Goal: Task Accomplishment & Management: Complete application form

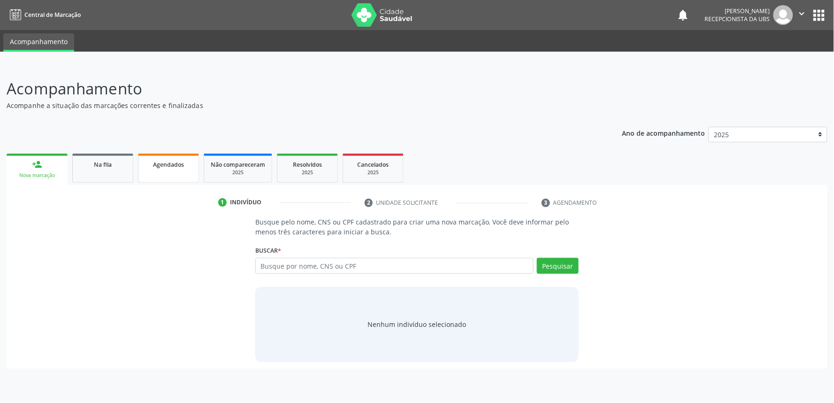
click at [184, 164] on div "Agendados" at bounding box center [168, 164] width 47 height 10
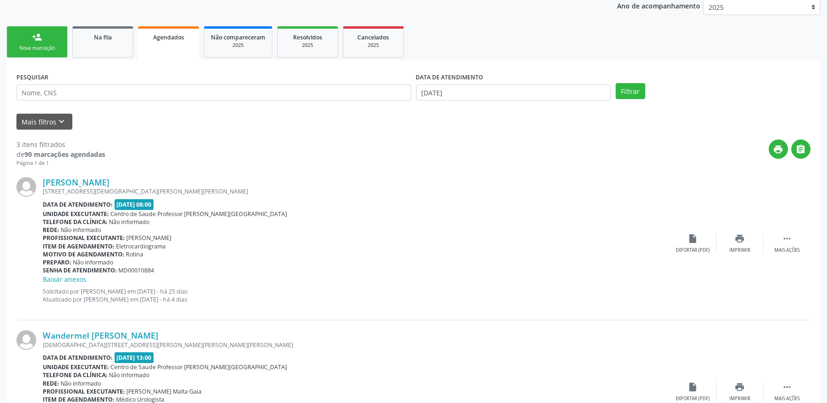
scroll to position [124, 0]
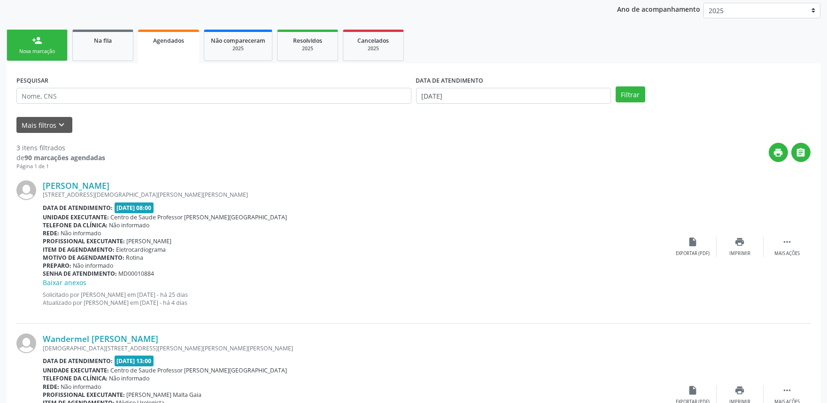
click at [489, 85] on div "DATA DE ATENDIMENTO" at bounding box center [513, 80] width 195 height 15
click at [489, 90] on input "14/10/2025" at bounding box center [513, 96] width 195 height 16
click at [468, 175] on span "14" at bounding box center [467, 180] width 18 height 18
type input "14/10/2025"
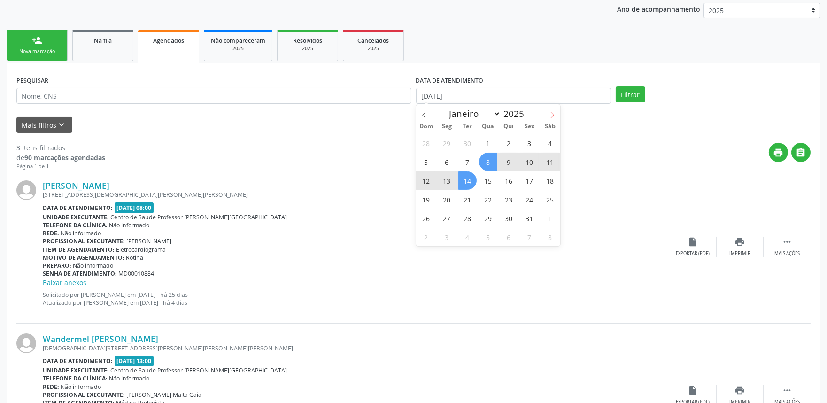
click at [550, 112] on icon at bounding box center [552, 115] width 7 height 7
select select "10"
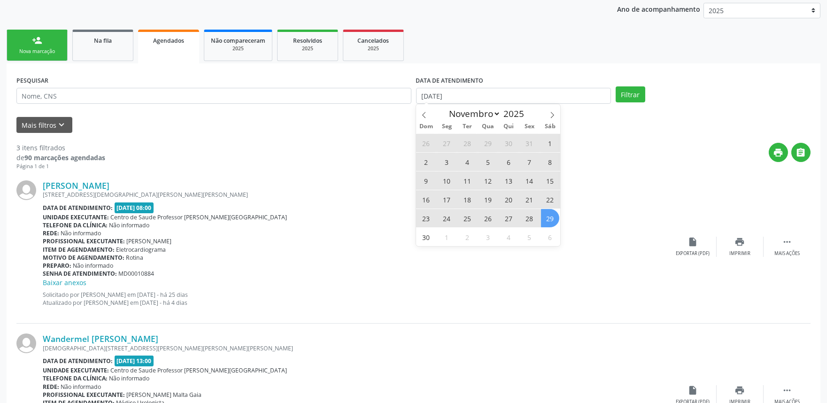
click at [551, 221] on span "29" at bounding box center [550, 218] width 18 height 18
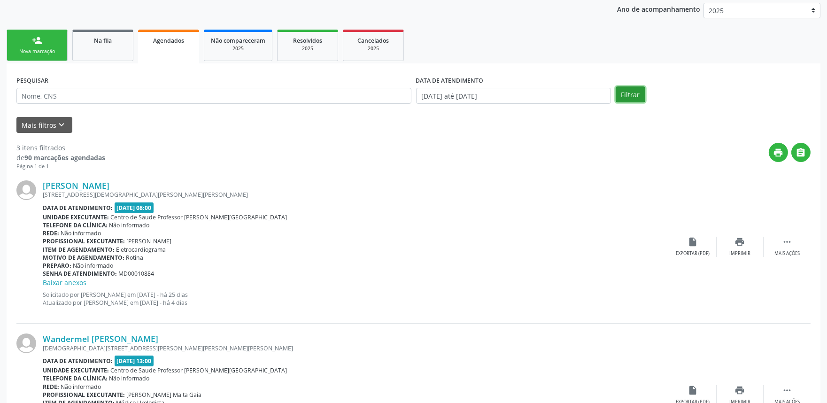
click at [639, 89] on button "Filtrar" at bounding box center [631, 94] width 30 height 16
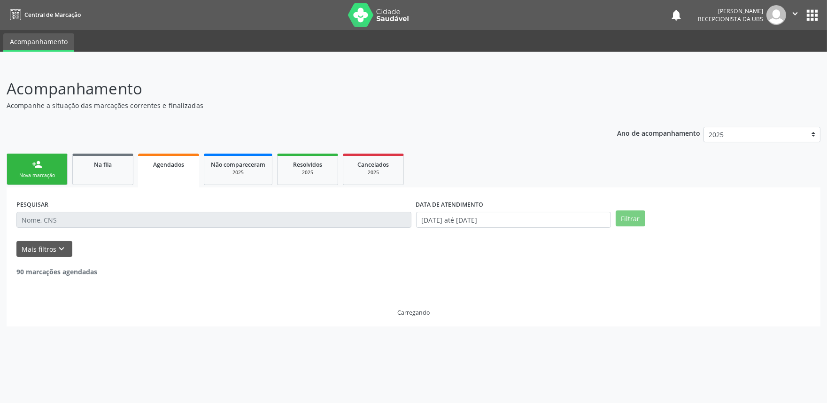
scroll to position [0, 0]
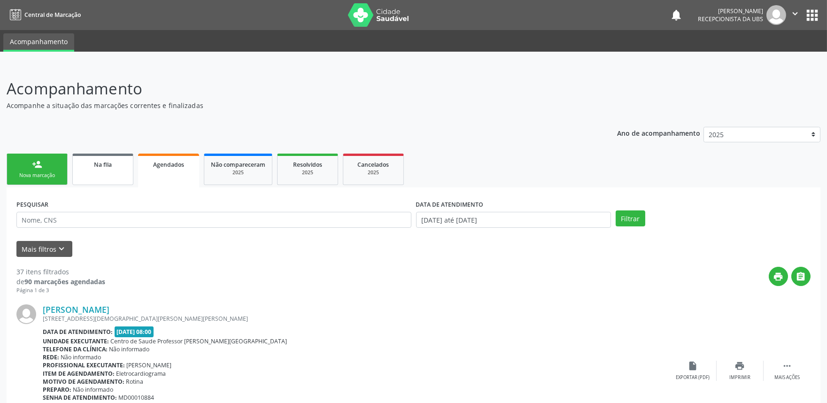
click at [110, 163] on span "Na fila" at bounding box center [103, 165] width 18 height 8
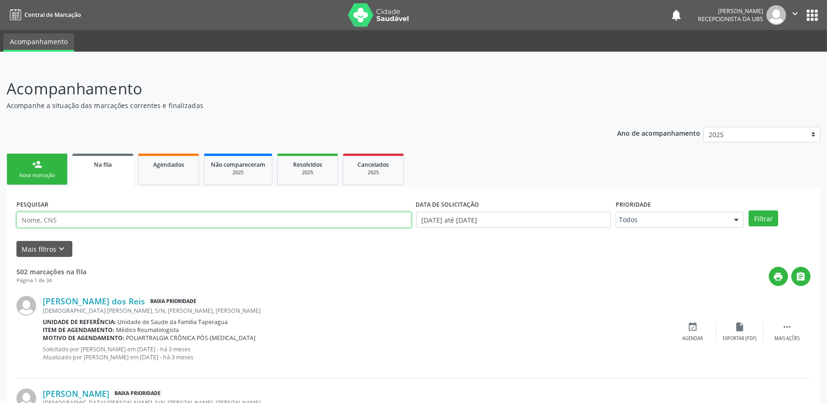
click at [127, 219] on input "text" at bounding box center [213, 220] width 395 height 16
paste input "704602155677822"
click at [744, 210] on button "Filtrar" at bounding box center [764, 218] width 30 height 16
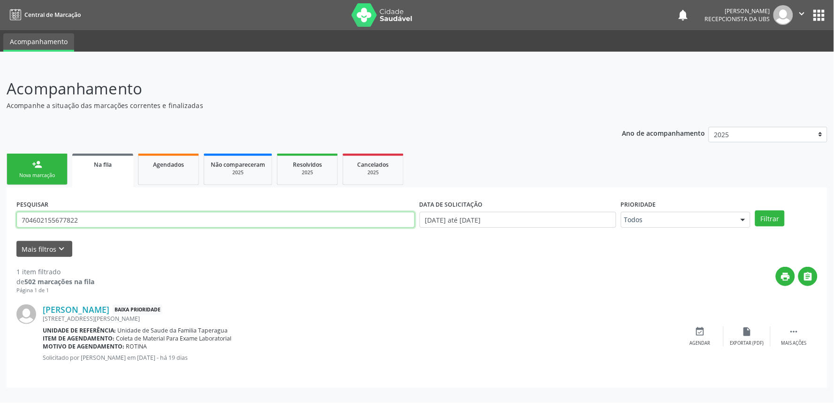
click at [166, 218] on input "704602155677822" at bounding box center [215, 220] width 399 height 16
paste input "8703139224390"
type input "708703139224390"
click at [744, 210] on button "Filtrar" at bounding box center [771, 218] width 30 height 16
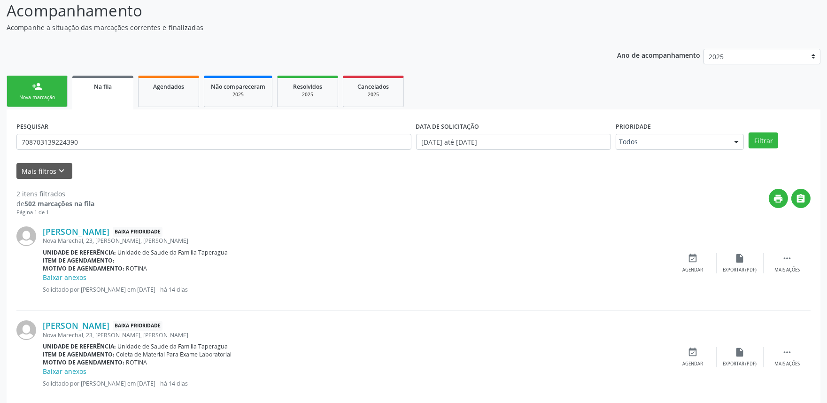
scroll to position [95, 0]
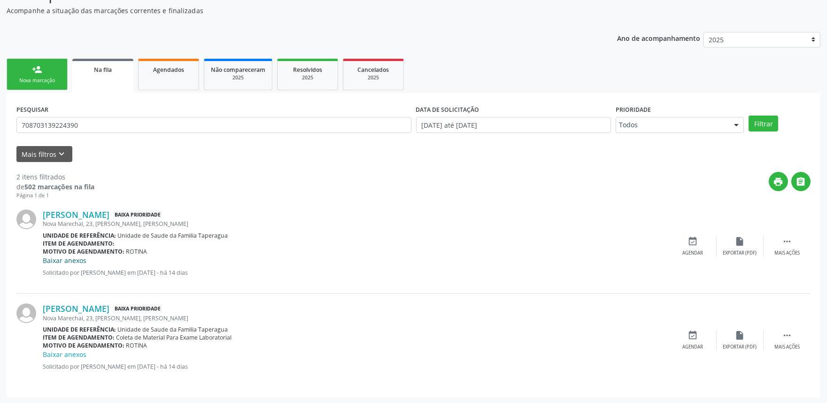
click at [66, 261] on link "Baixar anexos" at bounding box center [65, 260] width 44 height 9
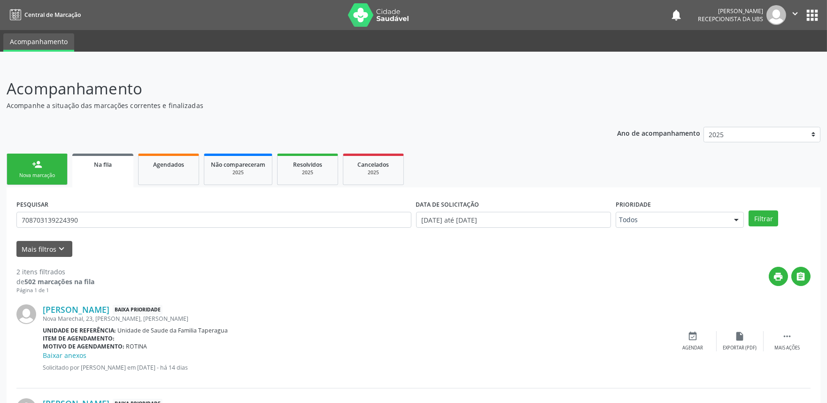
scroll to position [95, 0]
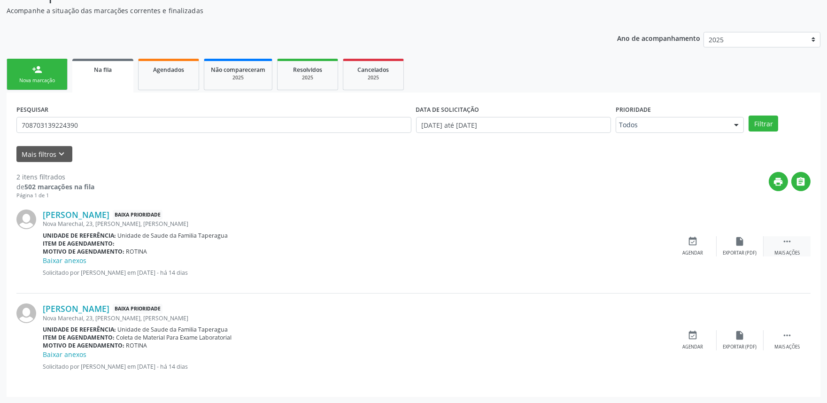
click at [744, 242] on div " Mais ações" at bounding box center [787, 246] width 47 height 20
click at [734, 243] on div "edit Editar" at bounding box center [740, 246] width 47 height 20
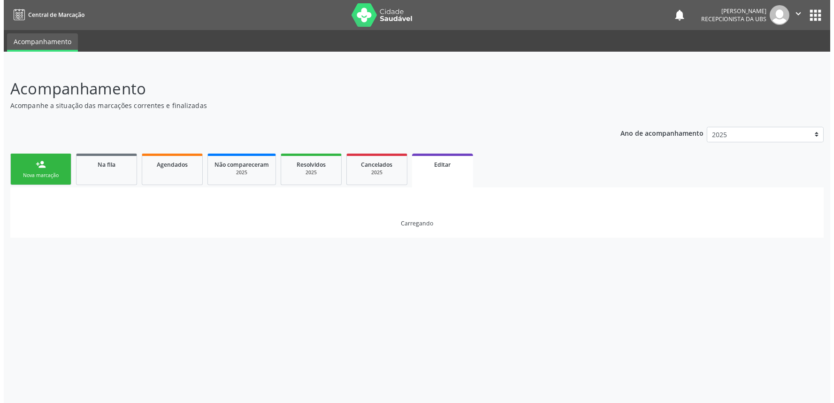
scroll to position [0, 0]
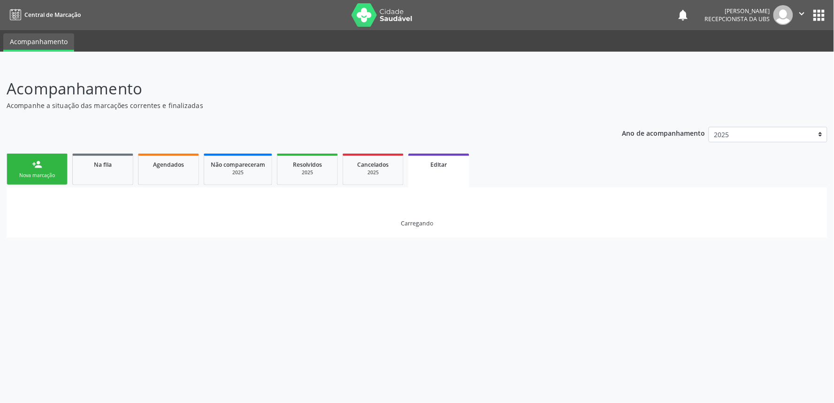
click at [519, 163] on ul "person_add Nova marcação Na fila Agendados Não compareceram 2025 Resolvidos 202…" at bounding box center [417, 169] width 821 height 36
click at [458, 101] on p "Acompanhe a situação das marcações correntes e finalizadas" at bounding box center [294, 105] width 575 height 10
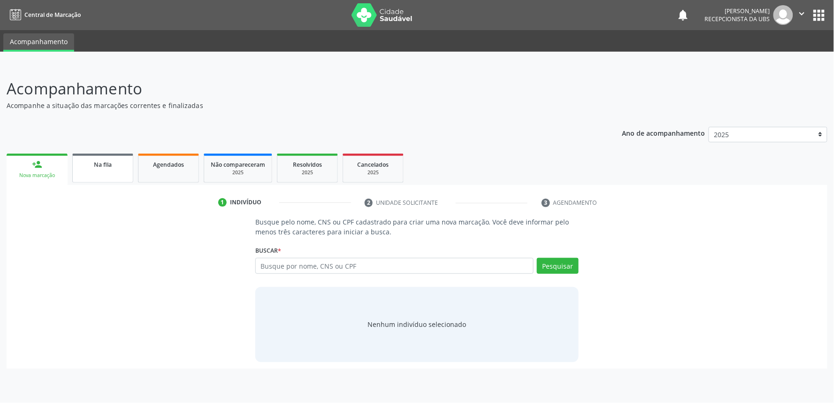
click at [100, 161] on span "Na fila" at bounding box center [103, 165] width 18 height 8
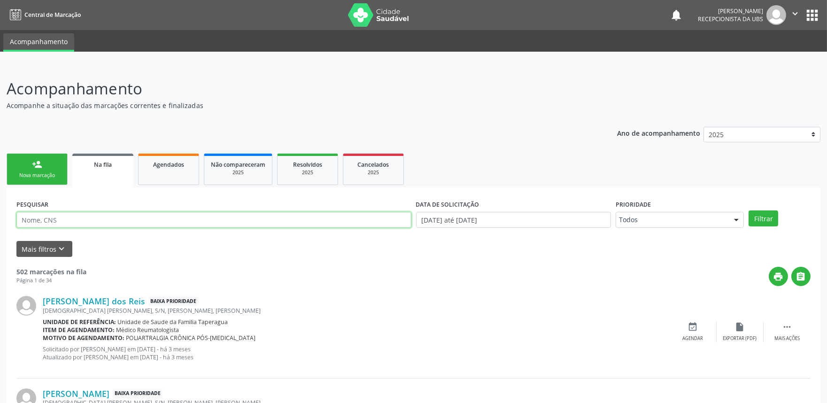
click at [165, 223] on input "text" at bounding box center [213, 220] width 395 height 16
paste input "708703139224390"
type input "708703139224390"
click at [749, 210] on button "Filtrar" at bounding box center [764, 218] width 30 height 16
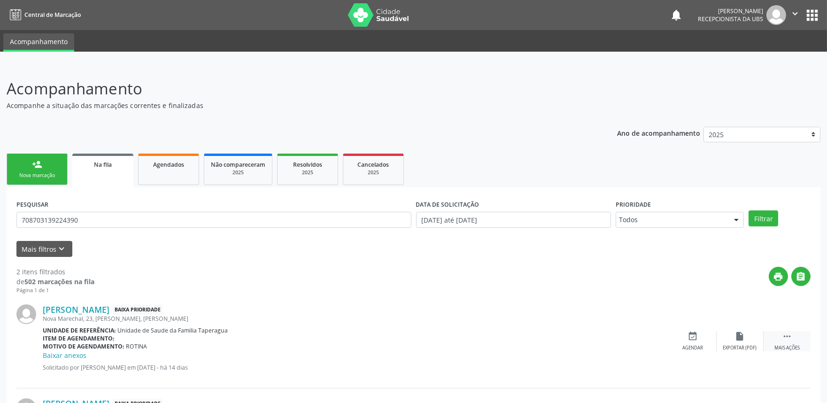
click at [800, 342] on div " Mais ações" at bounding box center [787, 341] width 47 height 20
click at [739, 345] on div "Editar" at bounding box center [740, 348] width 15 height 7
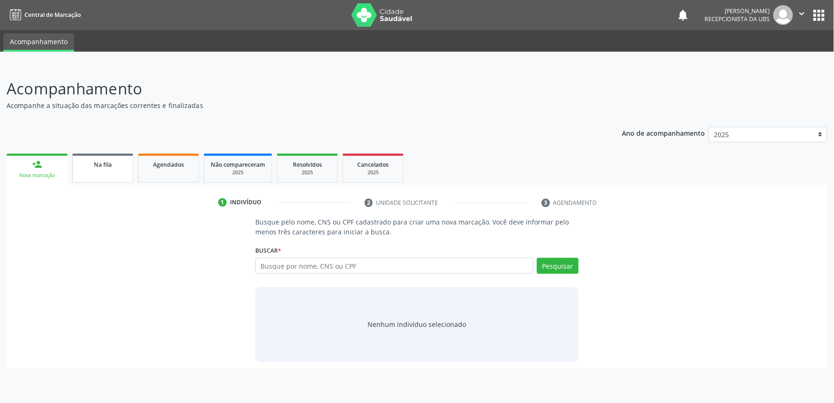
click at [95, 165] on span "Na fila" at bounding box center [103, 165] width 18 height 8
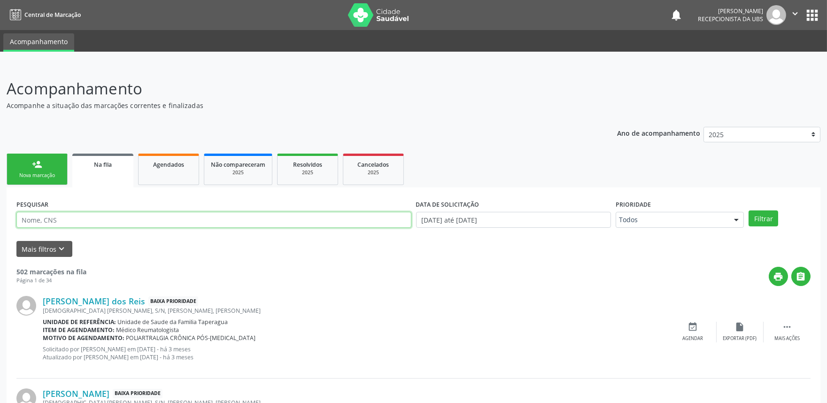
click at [126, 222] on input "text" at bounding box center [213, 220] width 395 height 16
paste input "704504381795213"
type input "704504381795213"
click at [749, 210] on button "Filtrar" at bounding box center [764, 218] width 30 height 16
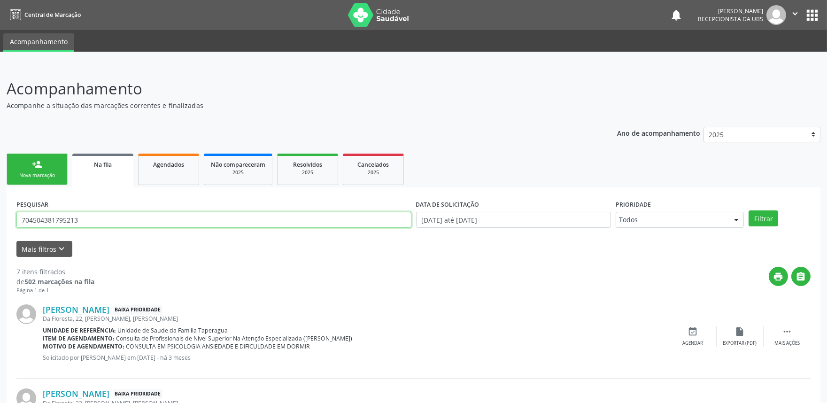
click at [200, 220] on input "704504381795213" at bounding box center [213, 220] width 395 height 16
click at [192, 222] on input "text" at bounding box center [213, 220] width 395 height 16
paste input "708703139224390"
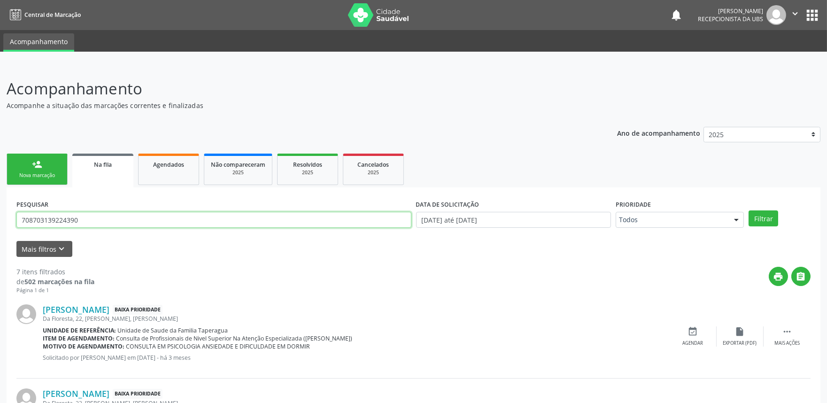
type input "708703139224390"
click at [749, 210] on button "Filtrar" at bounding box center [764, 218] width 30 height 16
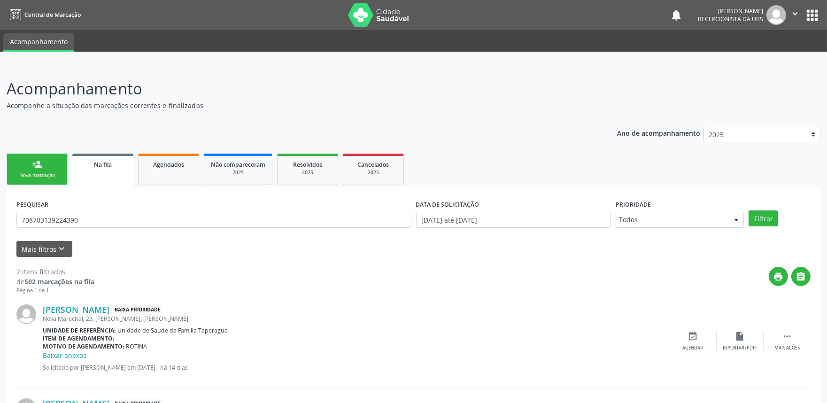
click at [800, 355] on div "Ivanilda Maria Maciel Baixa Prioridade Nova Marechal, 23, Jose Dias, Marechal D…" at bounding box center [413, 341] width 794 height 94
click at [792, 339] on div " Mais ações" at bounding box center [787, 341] width 47 height 20
click at [747, 345] on div "Editar" at bounding box center [740, 348] width 15 height 7
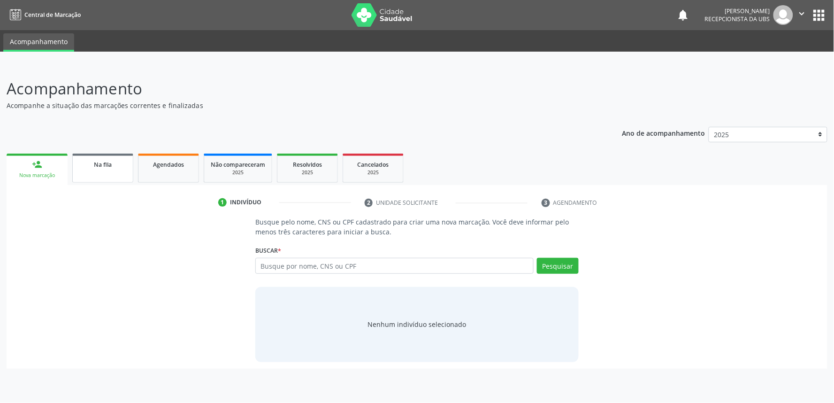
click at [116, 157] on link "Na fila" at bounding box center [102, 168] width 61 height 29
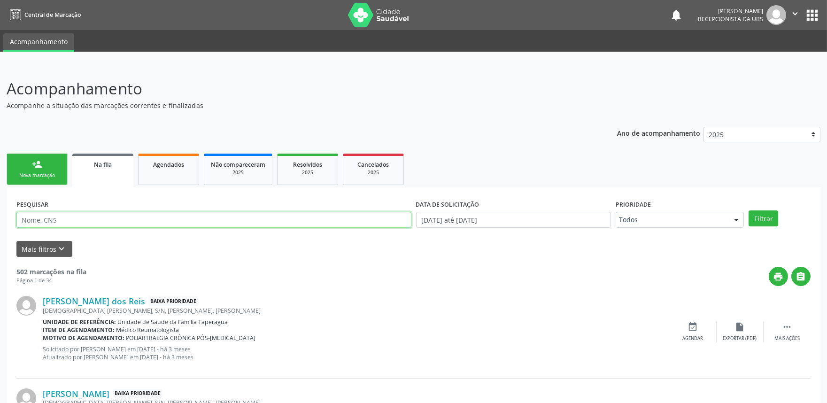
click at [132, 221] on input "text" at bounding box center [213, 220] width 395 height 16
paste input "704504381795213"
click at [749, 210] on button "Filtrar" at bounding box center [764, 218] width 30 height 16
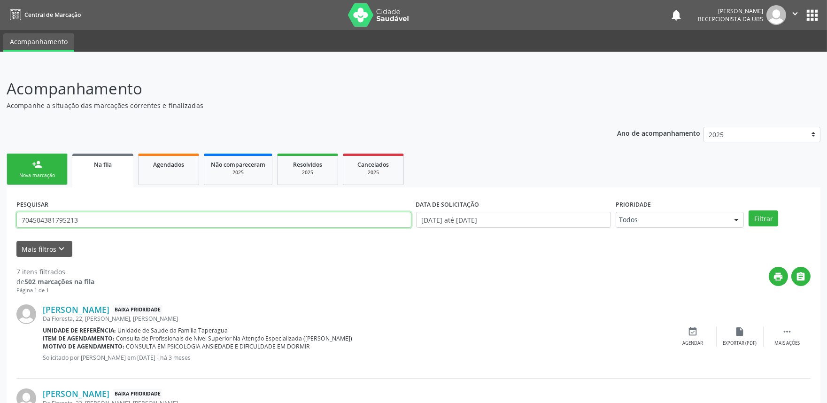
click at [273, 221] on input "704504381795213" at bounding box center [213, 220] width 395 height 16
paste input "8703139224390"
type input "708703139224390"
click at [749, 210] on button "Filtrar" at bounding box center [764, 218] width 30 height 16
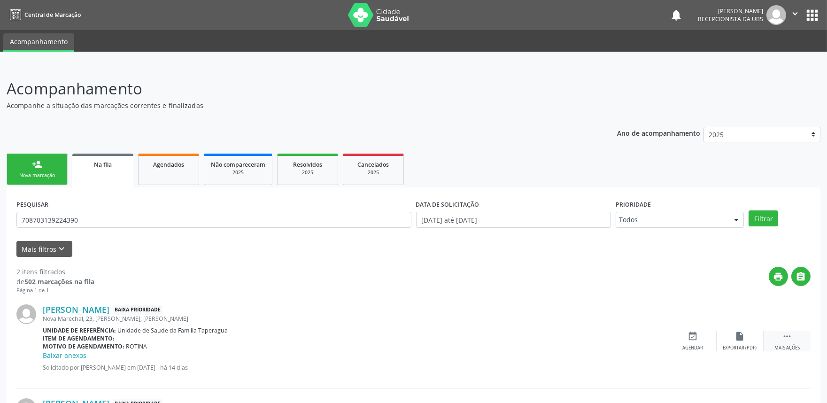
click at [789, 345] on div "Mais ações" at bounding box center [786, 348] width 25 height 7
click at [729, 344] on div "edit Editar" at bounding box center [740, 341] width 47 height 20
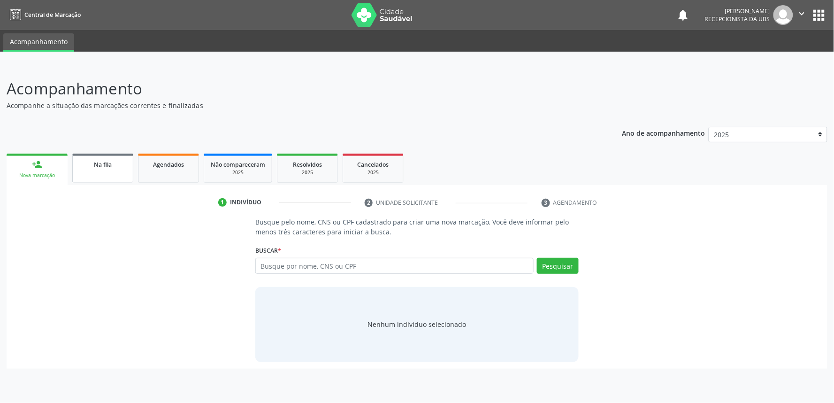
click at [104, 161] on span "Na fila" at bounding box center [103, 165] width 18 height 8
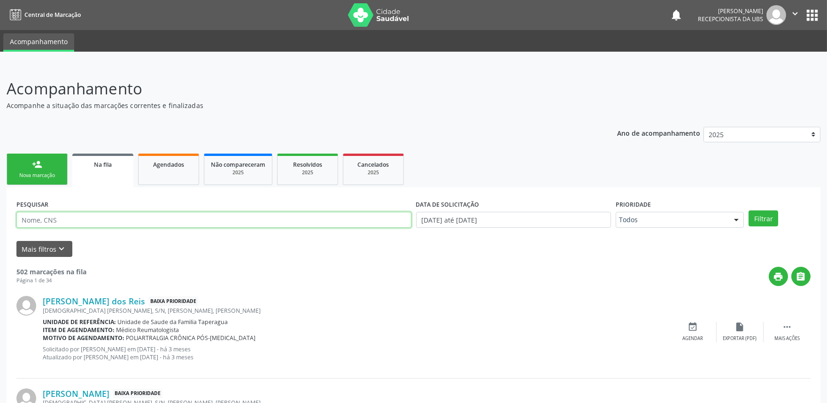
click at [323, 221] on input "text" at bounding box center [213, 220] width 395 height 16
paste input "704602155677822"
click at [749, 210] on button "Filtrar" at bounding box center [764, 218] width 30 height 16
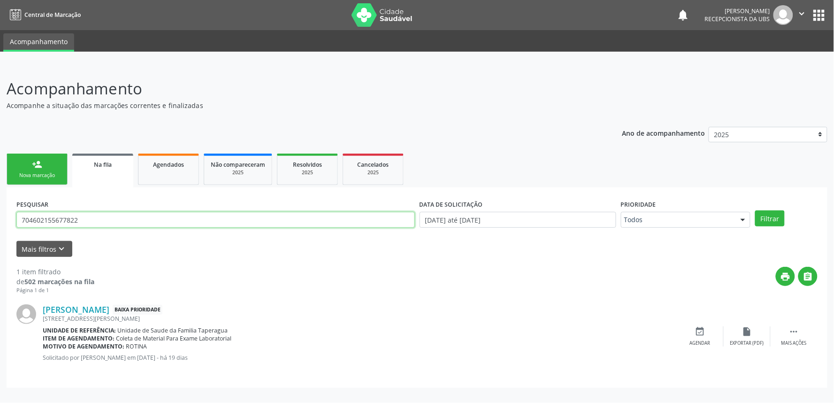
click at [183, 219] on input "704602155677822" at bounding box center [215, 220] width 399 height 16
paste input "8703139224390"
type input "708703139224390"
click at [756, 210] on button "Filtrar" at bounding box center [771, 218] width 30 height 16
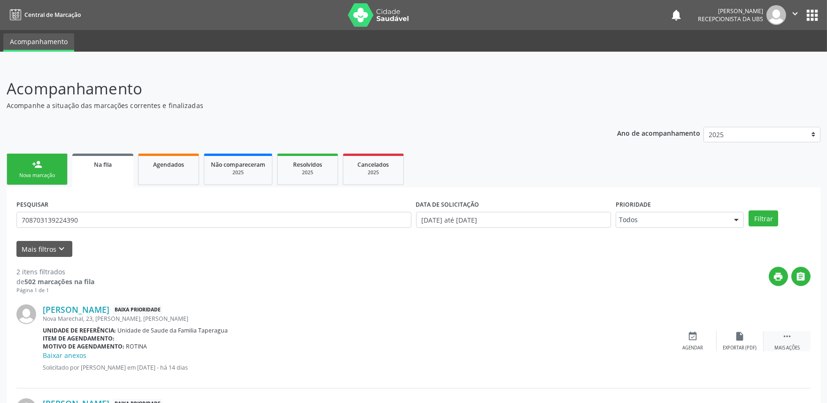
click at [772, 335] on div " Mais ações" at bounding box center [787, 341] width 47 height 20
click at [744, 336] on icon "edit" at bounding box center [740, 336] width 10 height 10
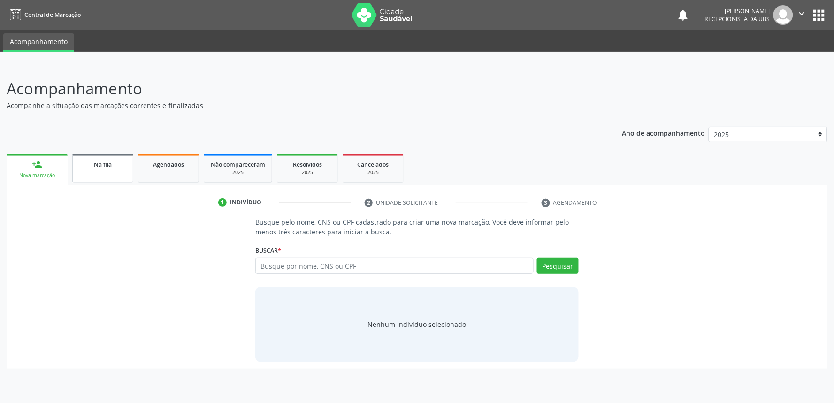
click at [120, 164] on div "Na fila" at bounding box center [102, 164] width 47 height 10
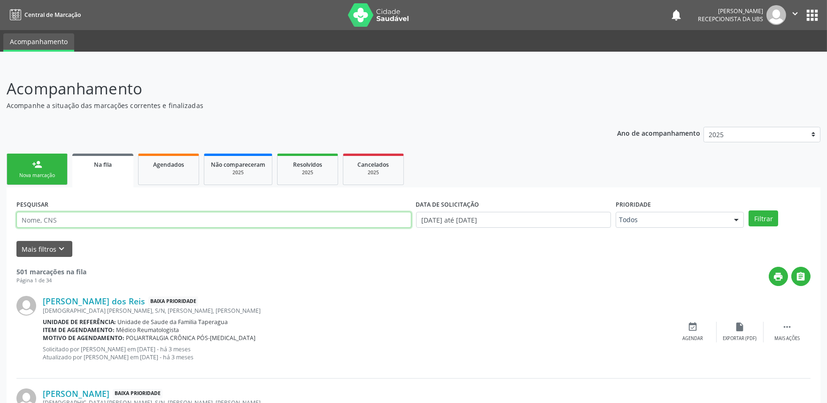
click at [251, 219] on input "text" at bounding box center [213, 220] width 395 height 16
paste input "708506376834170"
click at [749, 210] on button "Filtrar" at bounding box center [764, 218] width 30 height 16
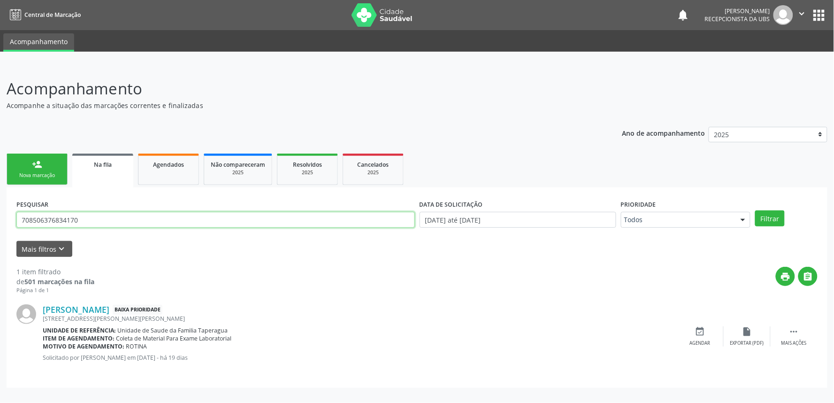
click at [135, 224] on input "708506376834170" at bounding box center [215, 220] width 399 height 16
paste input "7602296935792"
click at [756, 210] on button "Filtrar" at bounding box center [771, 218] width 30 height 16
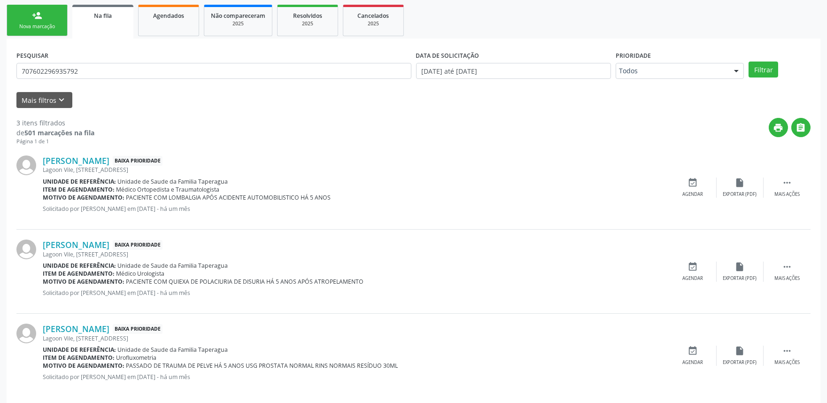
scroll to position [159, 0]
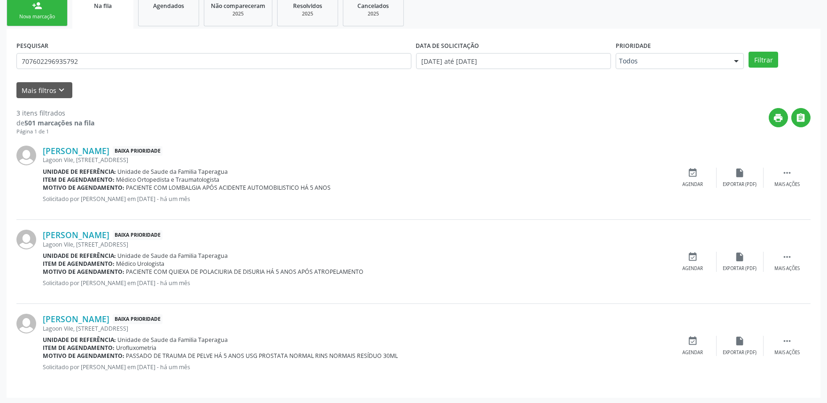
click at [218, 67] on div "PESQUISAR 707602296935792" at bounding box center [214, 57] width 400 height 37
click at [220, 62] on input "707602296935792" at bounding box center [213, 61] width 395 height 16
paste input "820066186284"
click at [749, 52] on button "Filtrar" at bounding box center [764, 60] width 30 height 16
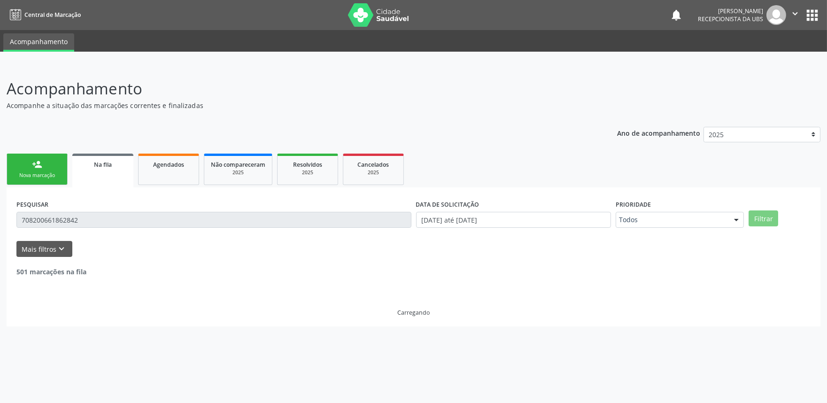
scroll to position [0, 0]
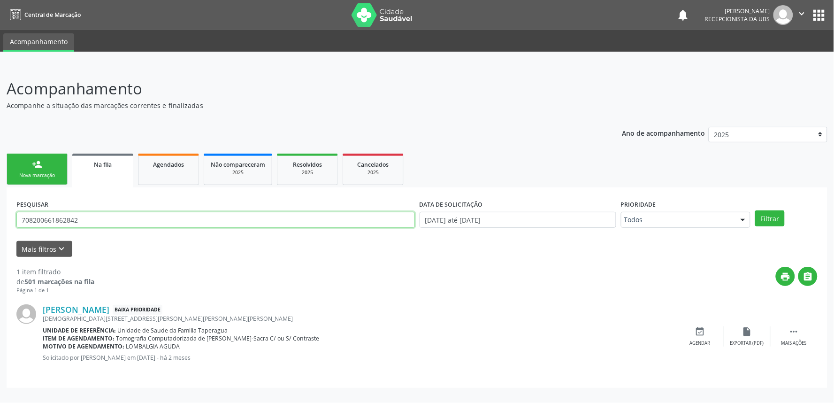
click at [188, 212] on input "708200661862842" at bounding box center [215, 220] width 399 height 16
paste input "603004452981"
click at [756, 210] on button "Filtrar" at bounding box center [771, 218] width 30 height 16
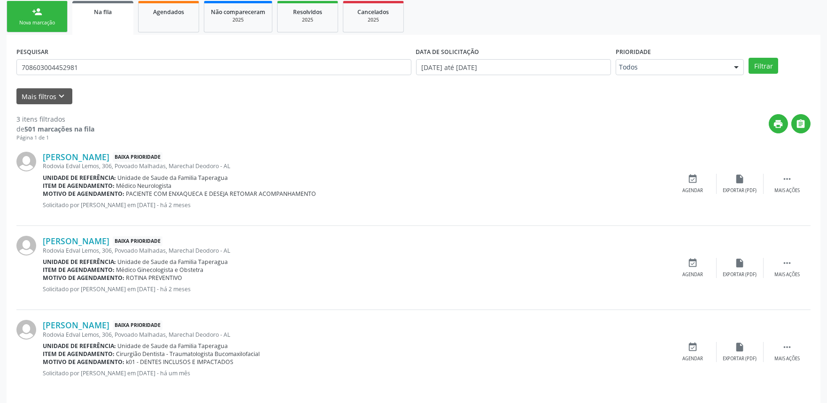
scroll to position [159, 0]
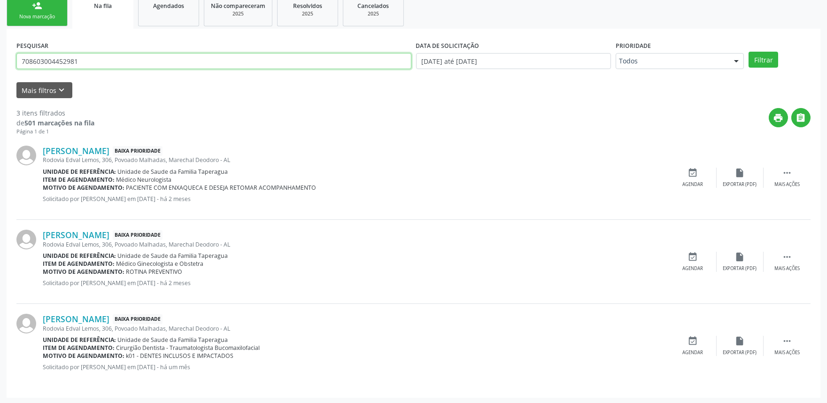
click at [188, 60] on input "708603004452981" at bounding box center [213, 61] width 395 height 16
paste input "0504189266256"
click at [749, 52] on button "Filtrar" at bounding box center [764, 60] width 30 height 16
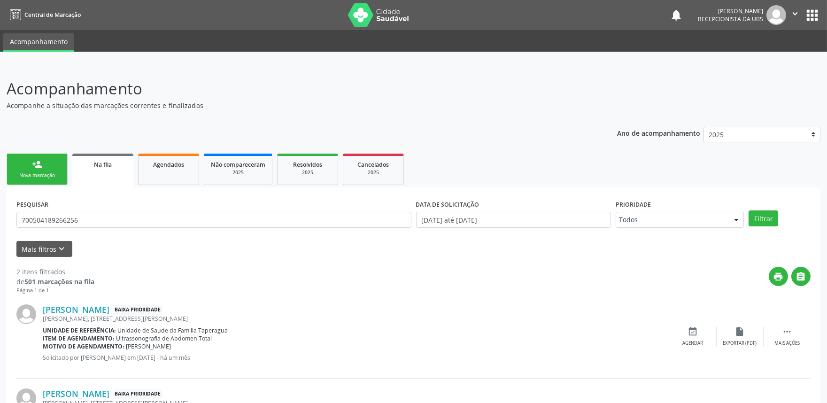
scroll to position [75, 0]
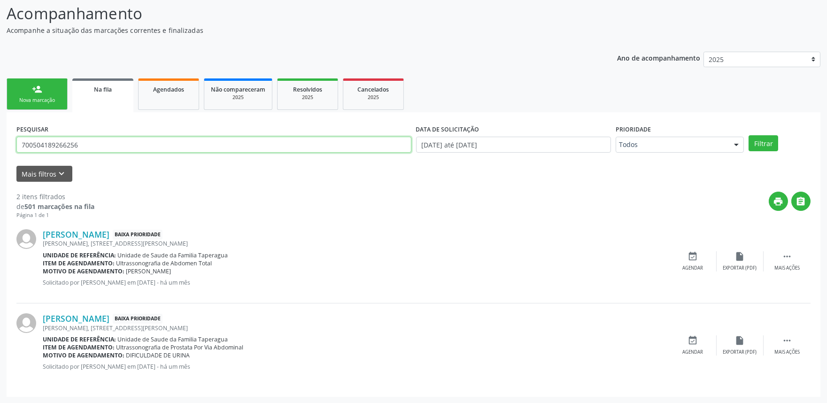
click at [238, 140] on input "700504189266256" at bounding box center [213, 145] width 395 height 16
paste input "803913674087"
click at [749, 135] on button "Filtrar" at bounding box center [764, 143] width 30 height 16
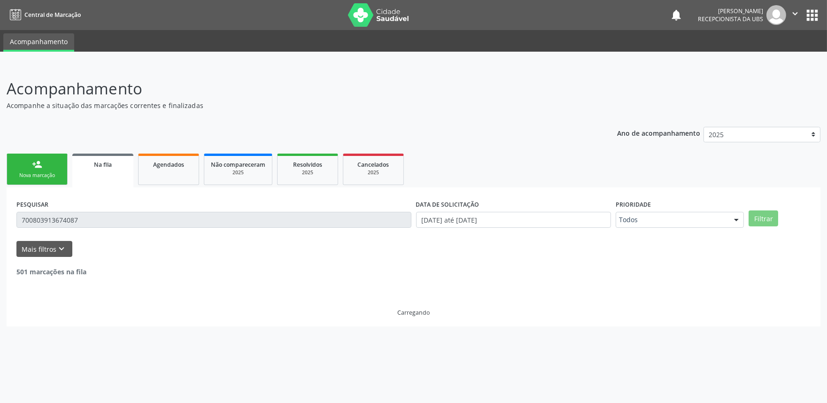
scroll to position [0, 0]
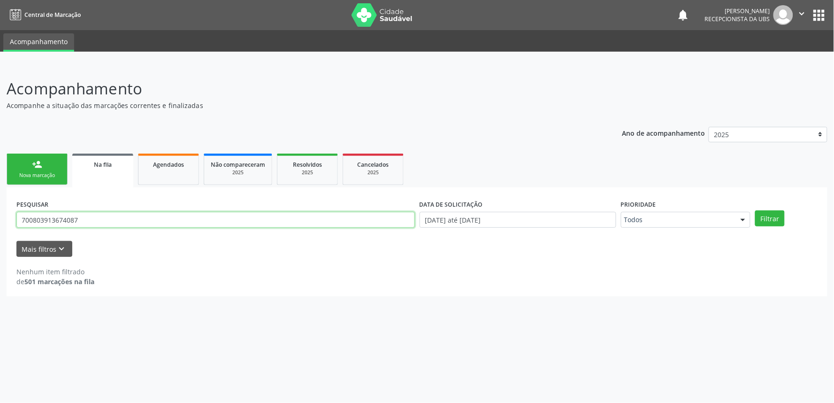
click at [281, 219] on input "700803913674087" at bounding box center [215, 220] width 399 height 16
paste input "7304096410070"
click at [756, 210] on button "Filtrar" at bounding box center [771, 218] width 30 height 16
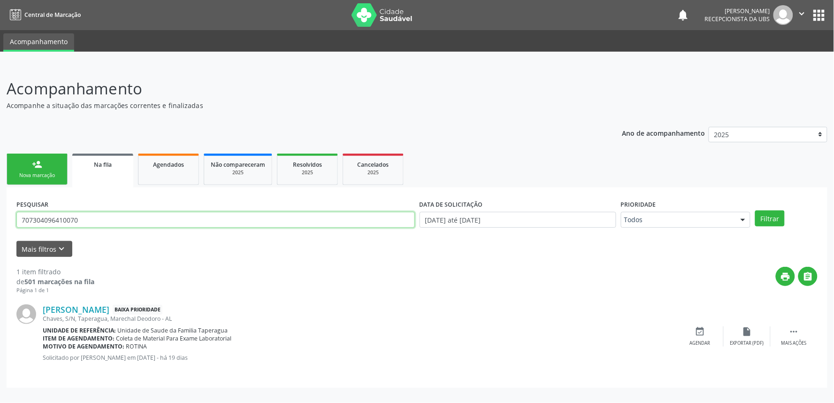
click at [300, 213] on input "707304096410070" at bounding box center [215, 220] width 399 height 16
paste input "8205142440445"
click at [756, 210] on button "Filtrar" at bounding box center [771, 218] width 30 height 16
click at [260, 222] on input "708205142440445" at bounding box center [215, 220] width 399 height 16
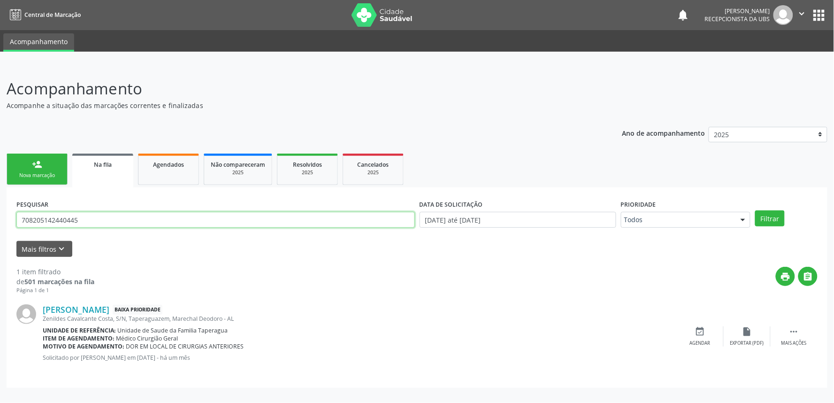
click at [260, 222] on input "708205142440445" at bounding box center [215, 220] width 399 height 16
paste input "2901500338977"
click at [756, 210] on button "Filtrar" at bounding box center [771, 218] width 30 height 16
click at [282, 222] on input "702901500338977" at bounding box center [215, 220] width 399 height 16
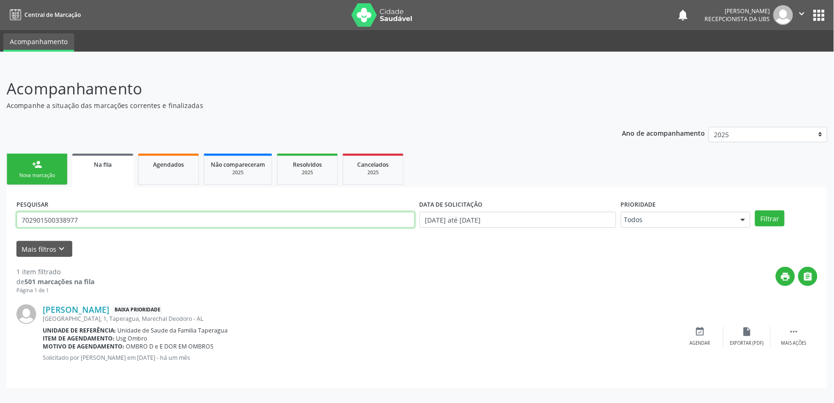
paste input "000340046180"
click at [756, 210] on button "Filtrar" at bounding box center [771, 218] width 30 height 16
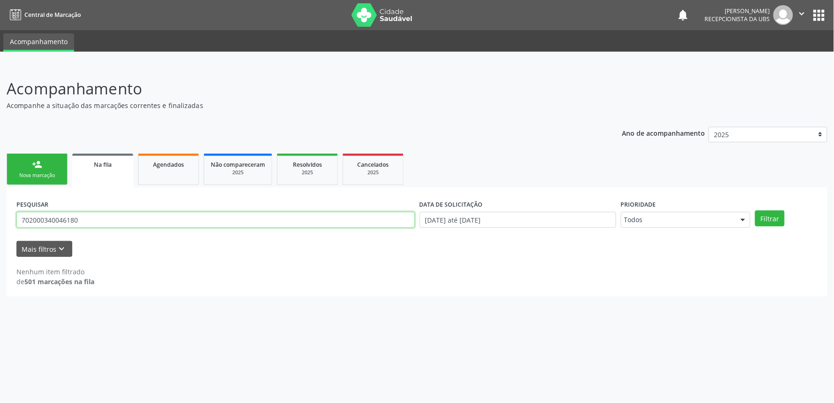
click at [311, 224] on input "702000340046180" at bounding box center [215, 220] width 399 height 16
paste input "898004619090826"
click at [756, 210] on button "Filtrar" at bounding box center [771, 218] width 30 height 16
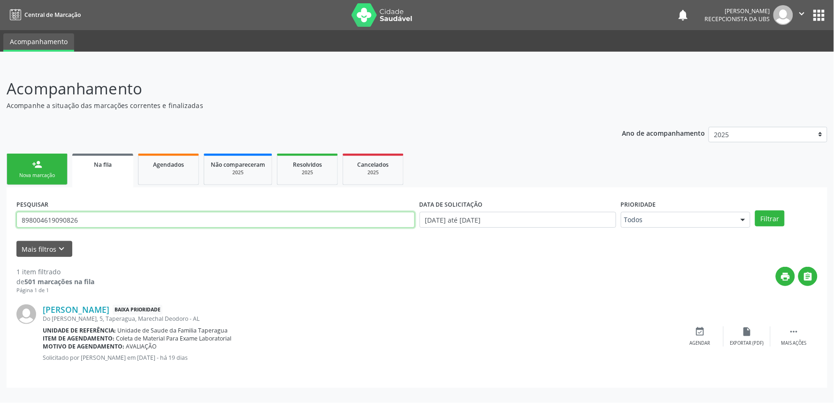
click at [371, 212] on input "898004619090826" at bounding box center [215, 220] width 399 height 16
paste input "700502171810750"
click at [756, 210] on button "Filtrar" at bounding box center [771, 218] width 30 height 16
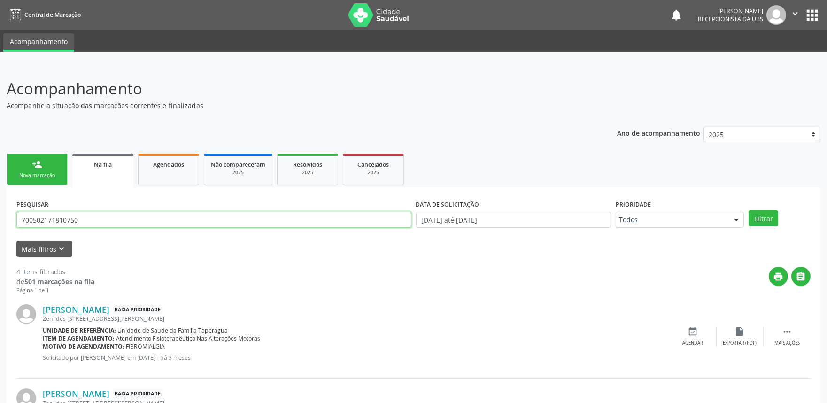
click at [252, 227] on input "700502171810750" at bounding box center [213, 220] width 395 height 16
paste input "6307702519879"
click at [749, 210] on button "Filtrar" at bounding box center [764, 218] width 30 height 16
click at [201, 213] on input "706307702519879" at bounding box center [213, 220] width 395 height 16
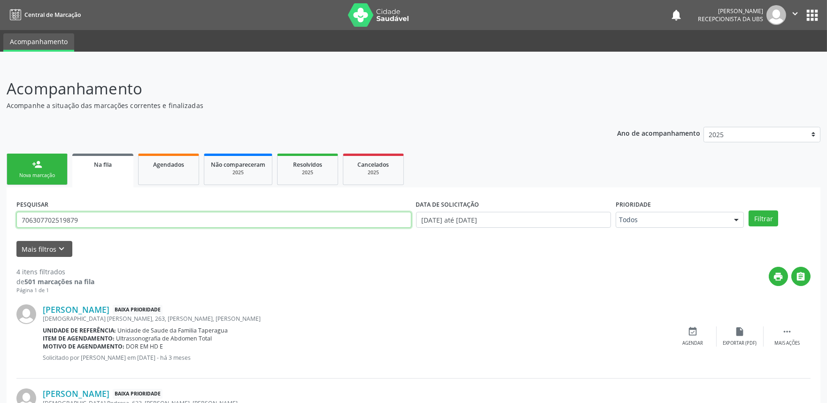
click at [201, 213] on input "706307702519879" at bounding box center [213, 220] width 395 height 16
paste input "0507312718752"
click at [749, 210] on button "Filtrar" at bounding box center [764, 218] width 30 height 16
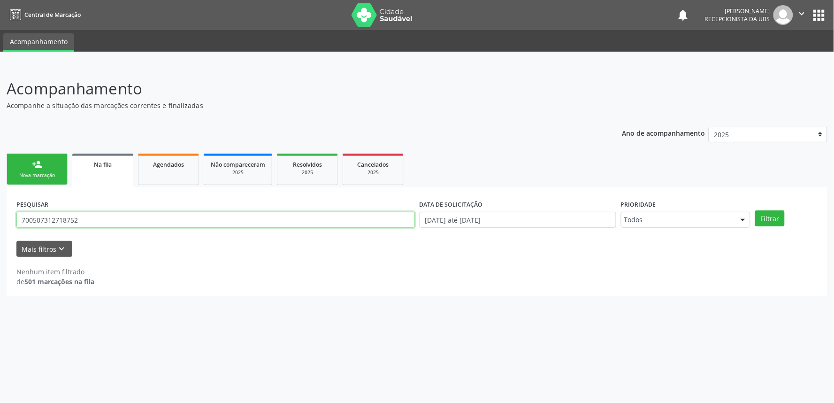
click at [248, 216] on input "700507312718752" at bounding box center [215, 220] width 399 height 16
paste input "4701705912630"
click at [756, 210] on button "Filtrar" at bounding box center [771, 218] width 30 height 16
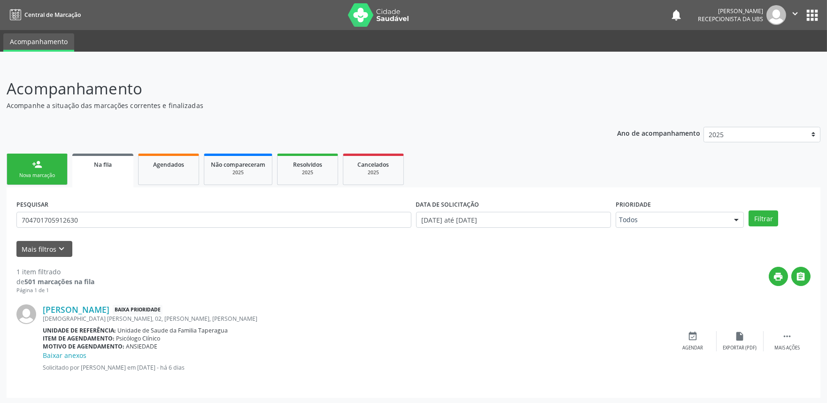
scroll to position [1, 0]
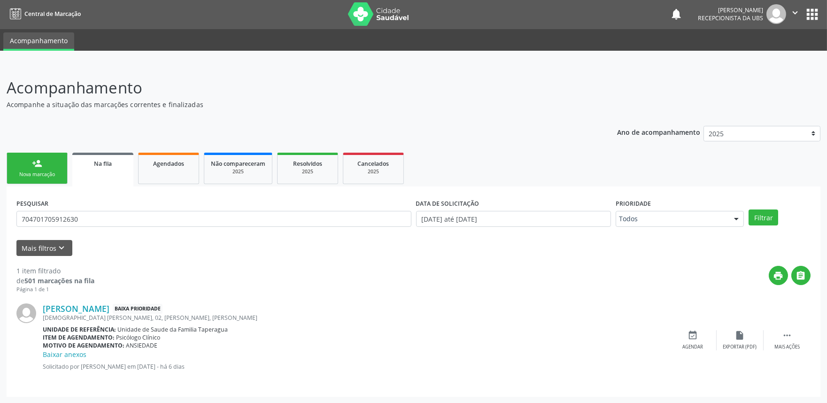
click at [307, 209] on div "PESQUISAR 704701705912630" at bounding box center [214, 214] width 400 height 37
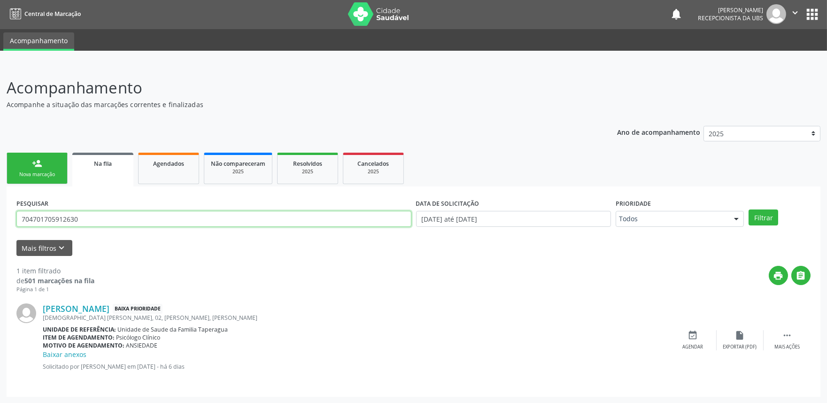
click at [307, 217] on input "704701705912630" at bounding box center [213, 219] width 395 height 16
paste input "3001852622171"
click at [749, 209] on button "Filtrar" at bounding box center [764, 217] width 30 height 16
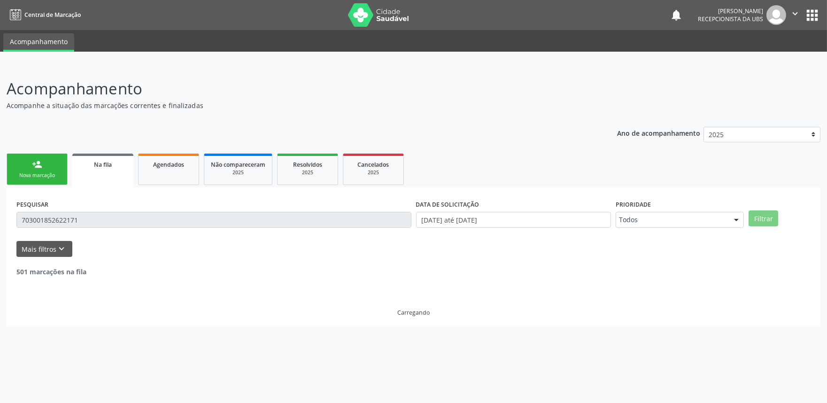
scroll to position [0, 0]
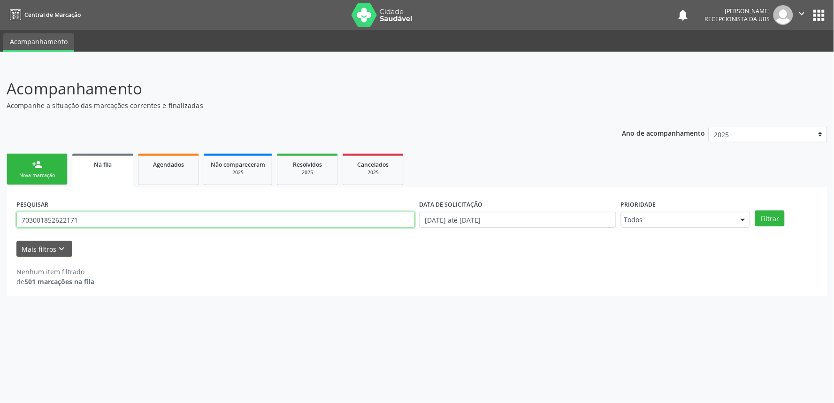
click at [275, 220] on input "703001852622171" at bounding box center [215, 220] width 399 height 16
paste input "9203247184038"
click at [756, 210] on button "Filtrar" at bounding box center [771, 218] width 30 height 16
click at [252, 228] on div "PESQUISAR 709203247184038" at bounding box center [215, 215] width 403 height 37
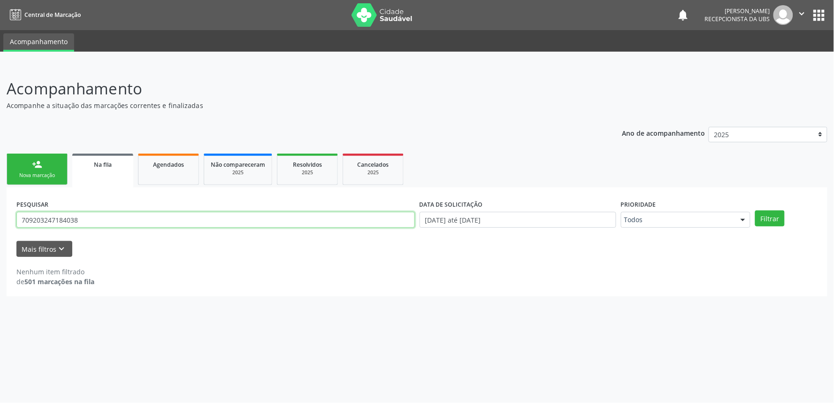
click at [252, 223] on input "709203247184038" at bounding box center [215, 220] width 399 height 16
paste input "8507585933180"
click at [756, 210] on button "Filtrar" at bounding box center [771, 218] width 30 height 16
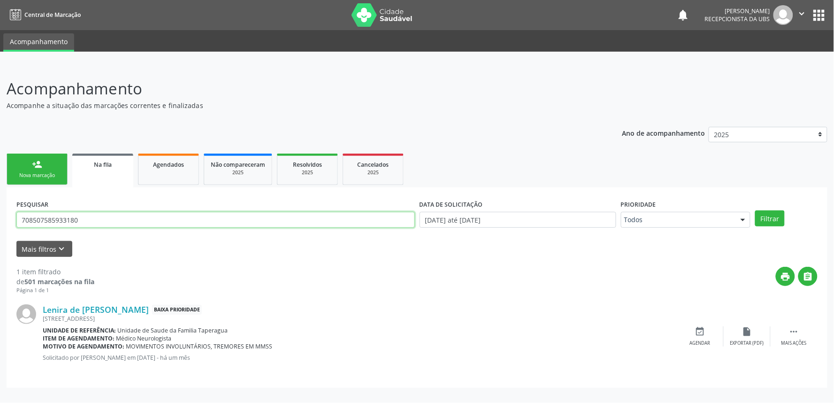
click at [207, 218] on input "708507585933180" at bounding box center [215, 220] width 399 height 16
paste input "100575995636"
click at [756, 210] on button "Filtrar" at bounding box center [771, 218] width 30 height 16
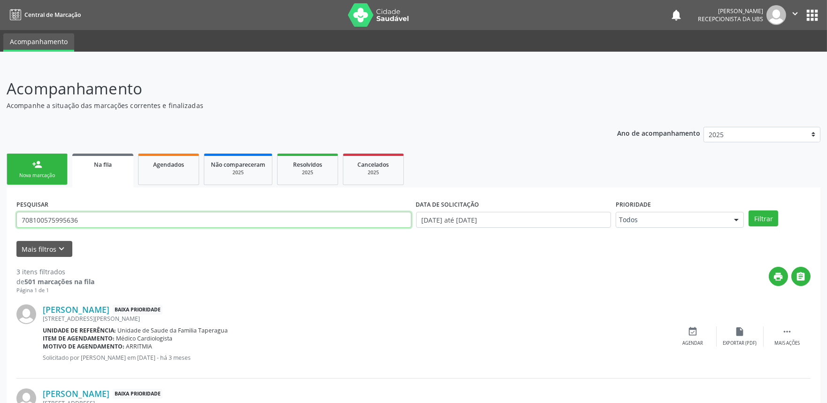
click at [210, 216] on input "708100575995636" at bounding box center [213, 220] width 395 height 16
paste input "0609960270970"
click at [749, 210] on button "Filtrar" at bounding box center [764, 218] width 30 height 16
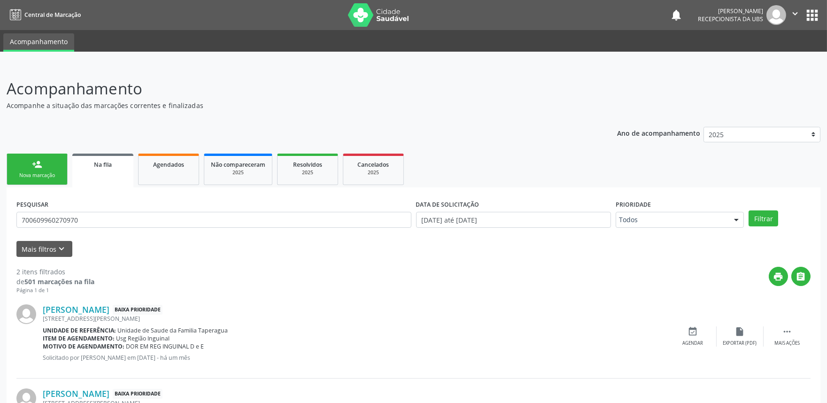
scroll to position [75, 0]
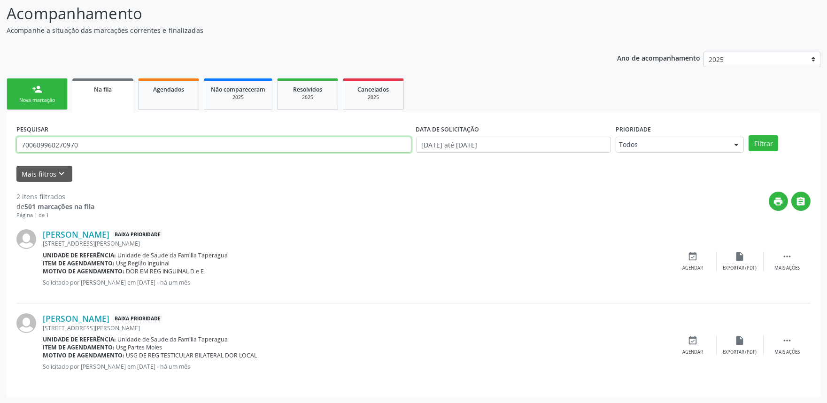
click at [224, 144] on input "700609960270970" at bounding box center [213, 145] width 395 height 16
paste input "5203412682571"
click at [749, 135] on button "Filtrar" at bounding box center [764, 143] width 30 height 16
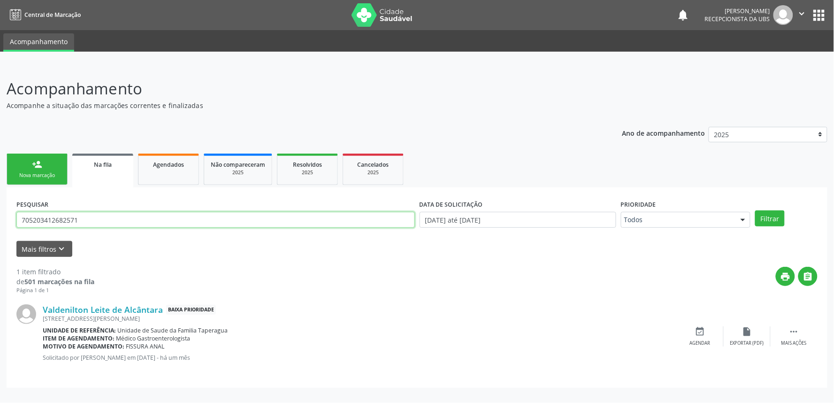
click at [271, 218] on input "705203412682571" at bounding box center [215, 220] width 399 height 16
paste input "8706168762993"
click at [756, 210] on button "Filtrar" at bounding box center [771, 218] width 30 height 16
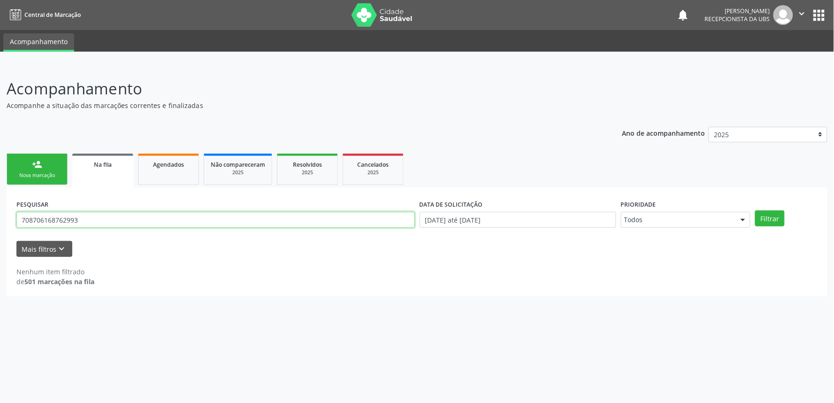
click at [318, 218] on input "708706168762993" at bounding box center [215, 220] width 399 height 16
paste input "4 6071 8300 1425"
click at [756, 210] on button "Filtrar" at bounding box center [771, 218] width 30 height 16
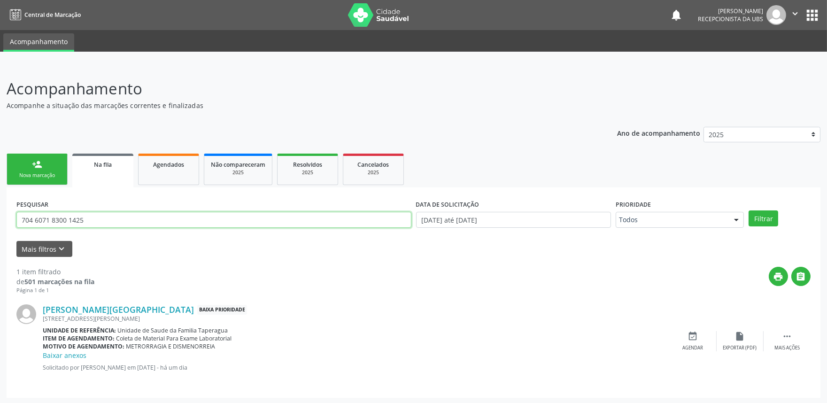
click at [293, 214] on input "704 6071 8300 1425" at bounding box center [213, 220] width 395 height 16
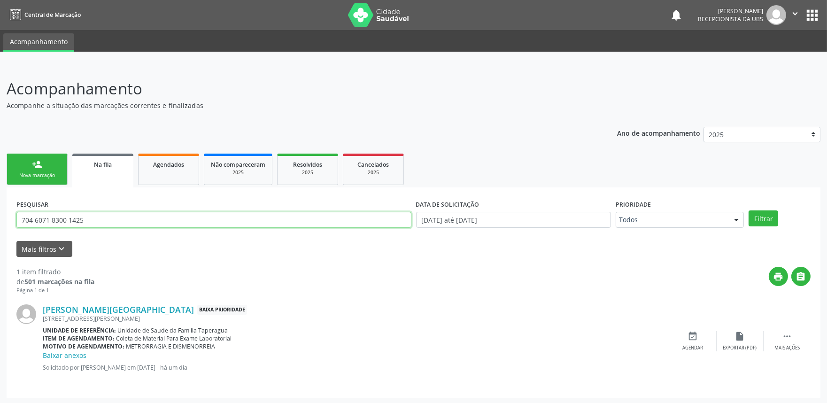
click at [293, 214] on input "704 6071 8300 1425" at bounding box center [213, 220] width 395 height 16
paste input "0001113279804"
type input "700001113279804"
click at [749, 210] on button "Filtrar" at bounding box center [764, 218] width 30 height 16
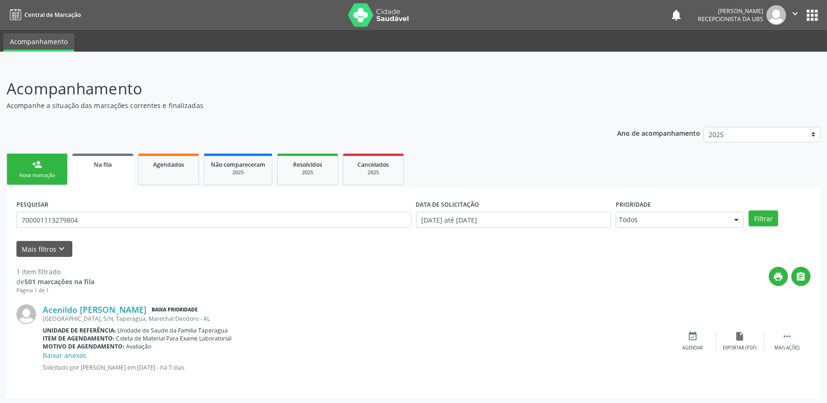
click at [49, 172] on div "Nova marcação" at bounding box center [37, 175] width 47 height 7
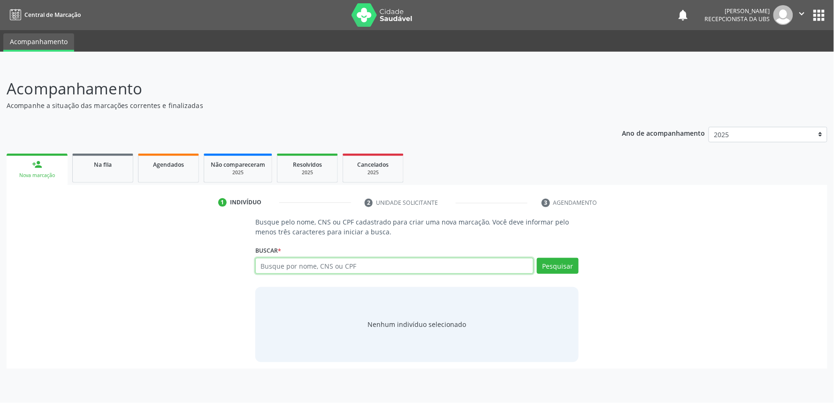
click at [313, 270] on input "text" at bounding box center [394, 266] width 278 height 16
paste input "898005125961851"
type input "898005125961851"
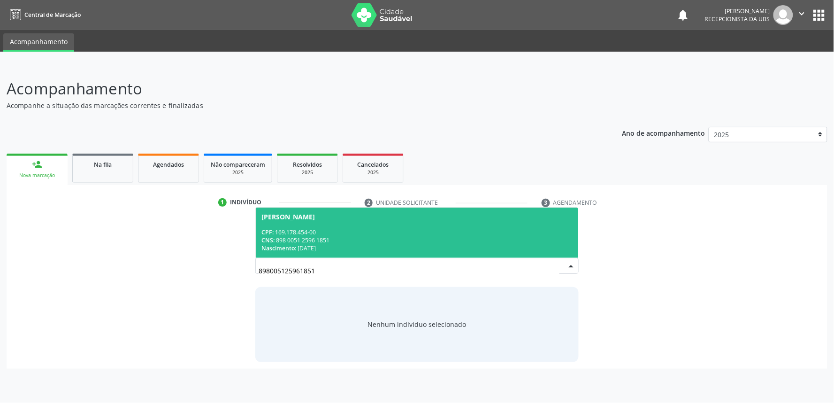
click at [348, 231] on div "CPF: 169.178.454-00" at bounding box center [417, 232] width 311 height 8
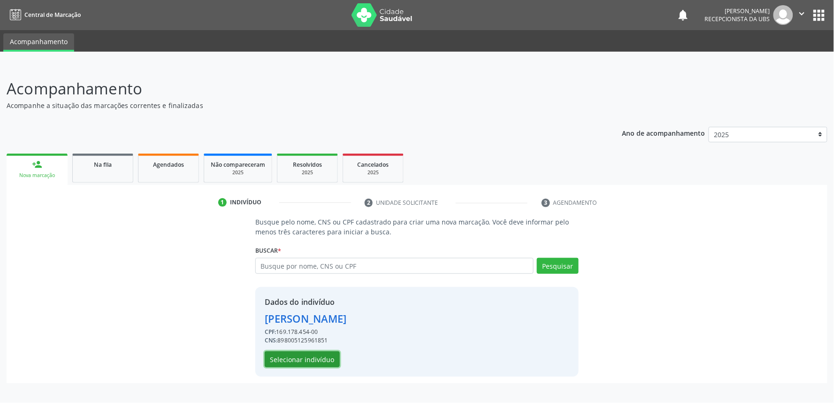
click at [317, 359] on button "Selecionar indivíduo" at bounding box center [302, 359] width 75 height 16
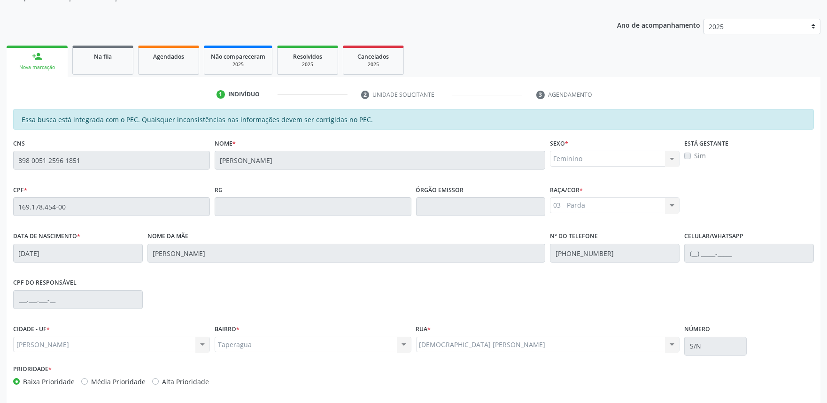
scroll to position [146, 0]
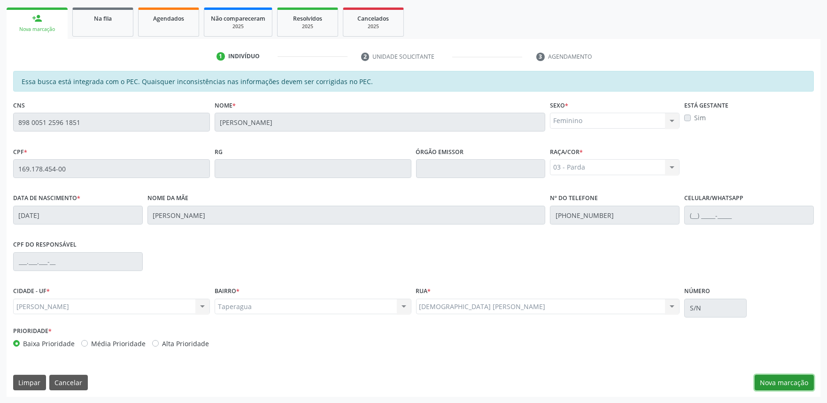
click at [784, 378] on button "Nova marcação" at bounding box center [784, 383] width 59 height 16
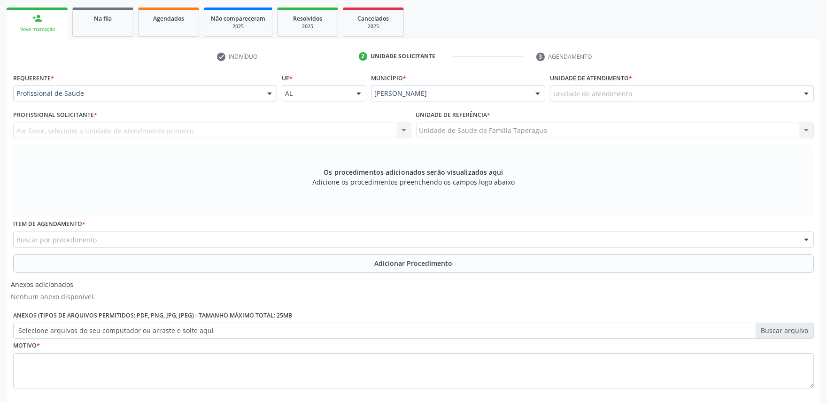
click at [649, 91] on div "Unidade de atendimento" at bounding box center [682, 93] width 264 height 16
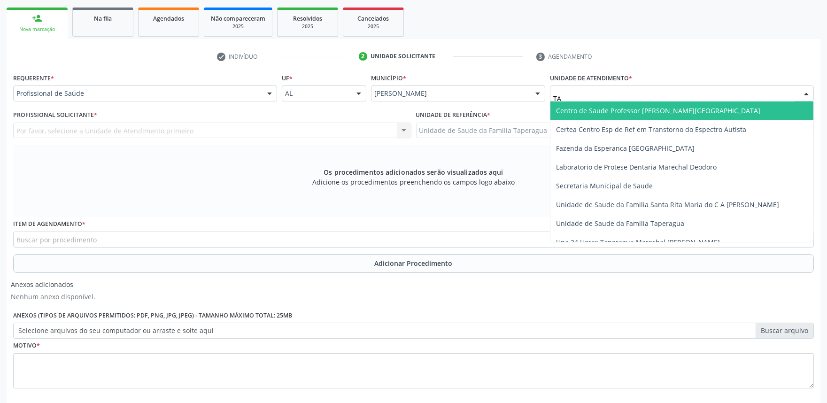
type input "TAP"
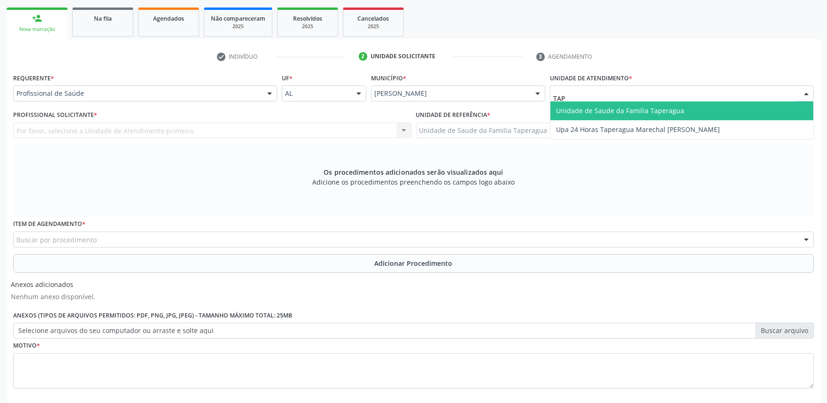
click at [649, 107] on span "Unidade de Saude da Familia Taperagua" at bounding box center [620, 110] width 128 height 9
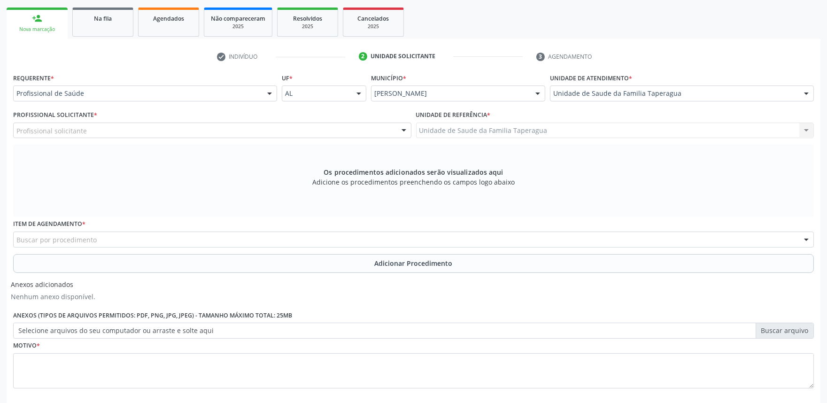
click at [264, 127] on div "Profissional solicitante" at bounding box center [212, 131] width 398 height 16
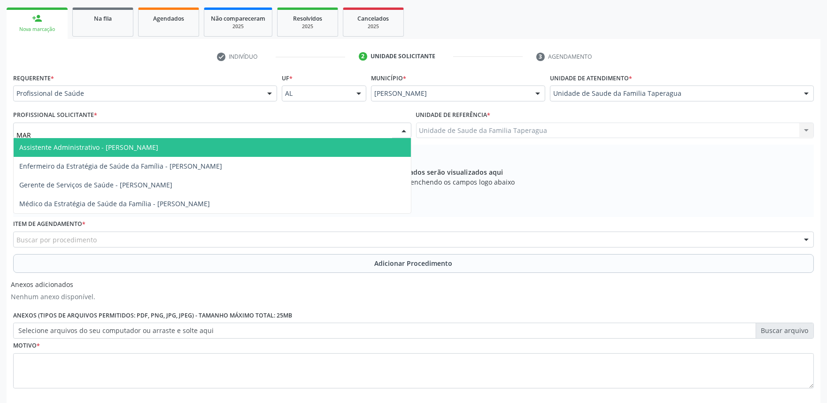
type input "MART"
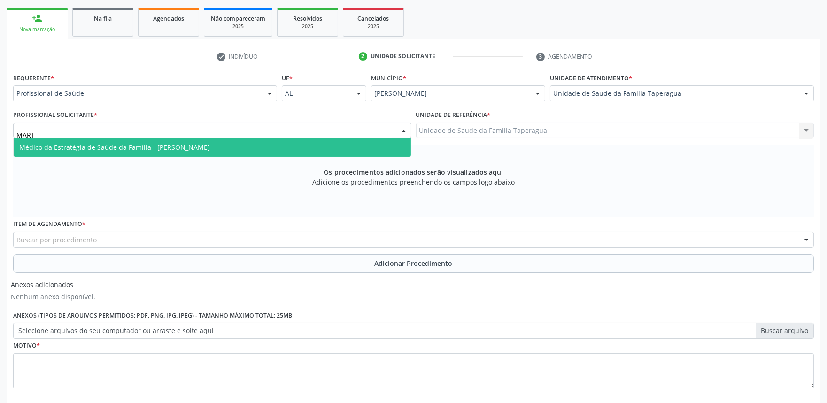
click at [263, 143] on span "Médico da Estratégia de Saúde da Família - [PERSON_NAME]" at bounding box center [212, 147] width 397 height 19
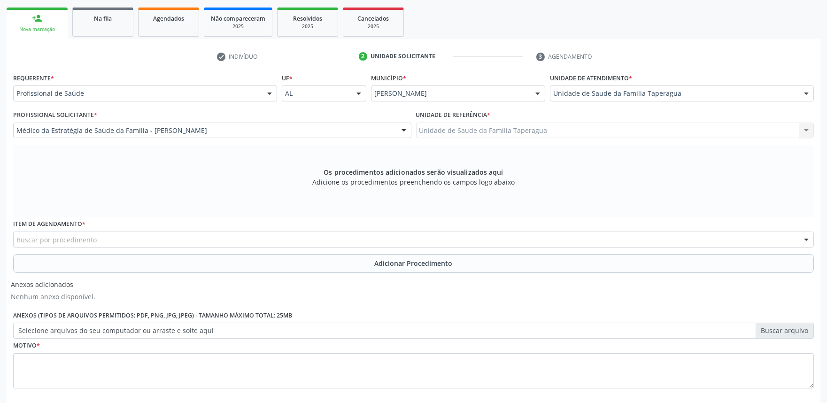
click at [264, 239] on div "Buscar por procedimento" at bounding box center [413, 240] width 801 height 16
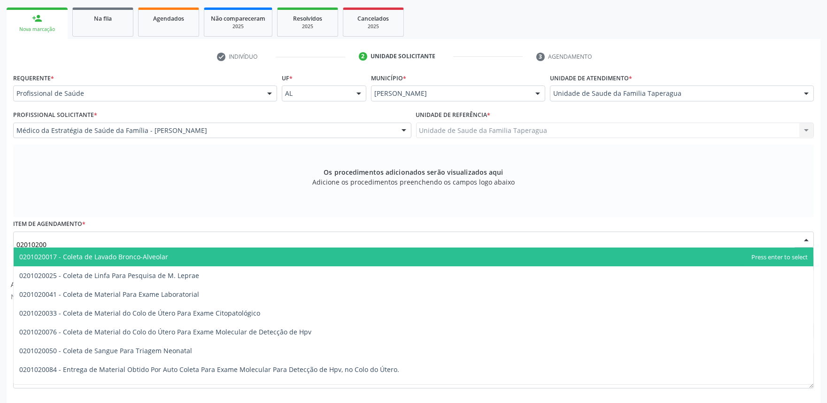
type input "020102004"
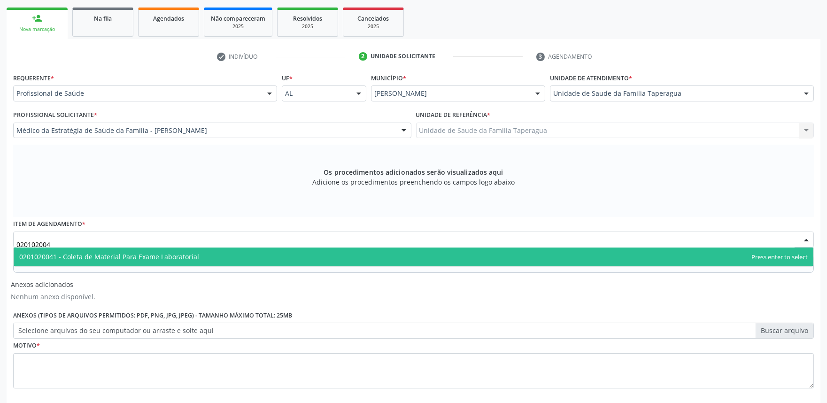
click at [265, 250] on span "0201020041 - Coleta de Material Para Exame Laboratorial" at bounding box center [414, 256] width 800 height 19
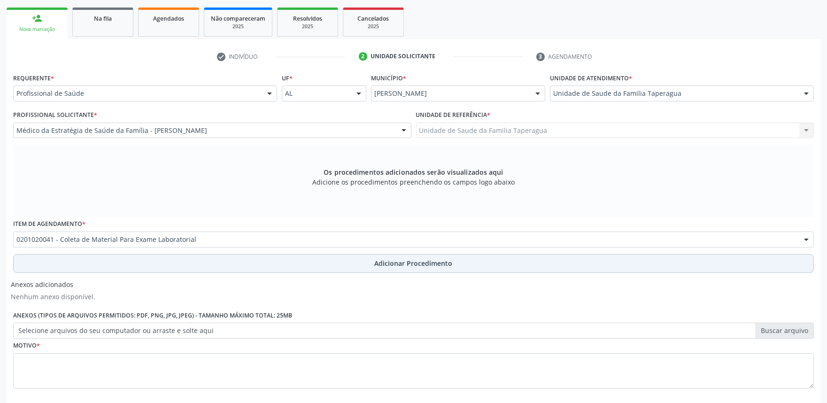
click at [266, 255] on button "Adicionar Procedimento" at bounding box center [413, 263] width 801 height 19
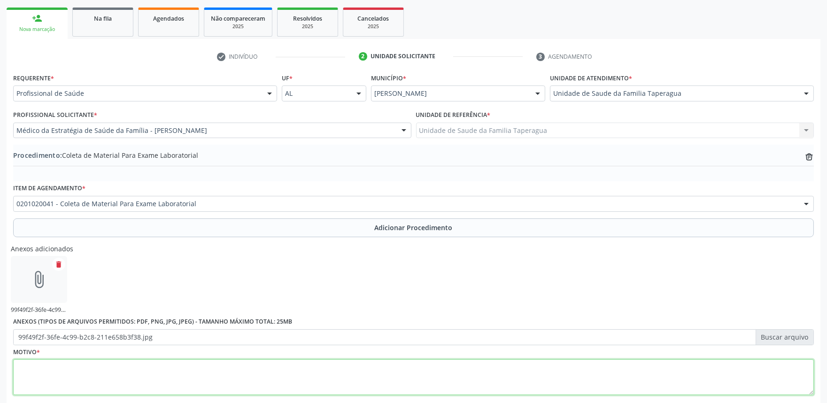
click at [294, 362] on textarea at bounding box center [413, 377] width 801 height 36
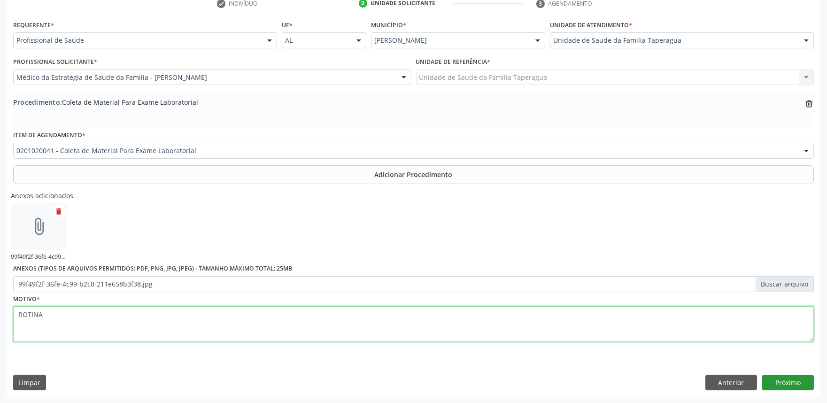
type textarea "ROTINA"
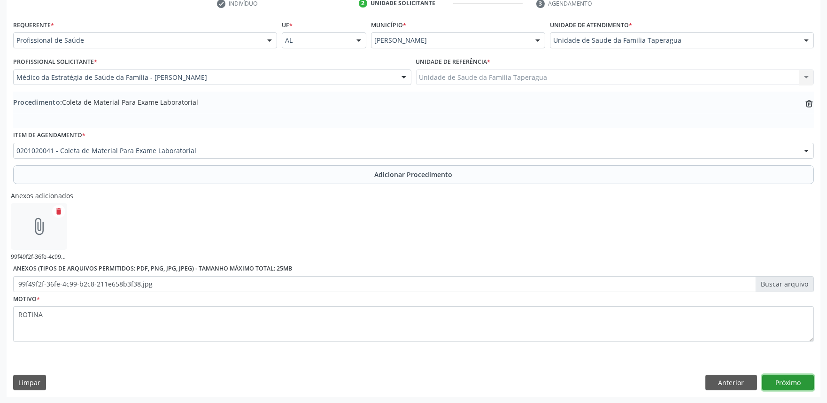
click at [787, 381] on button "Próximo" at bounding box center [788, 383] width 52 height 16
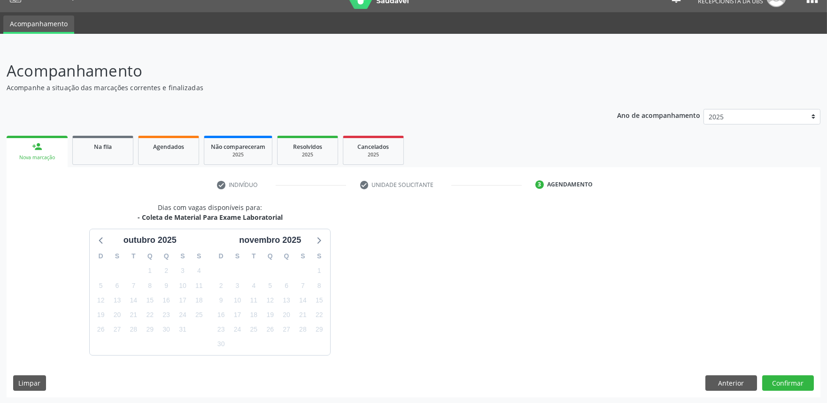
scroll to position [46, 0]
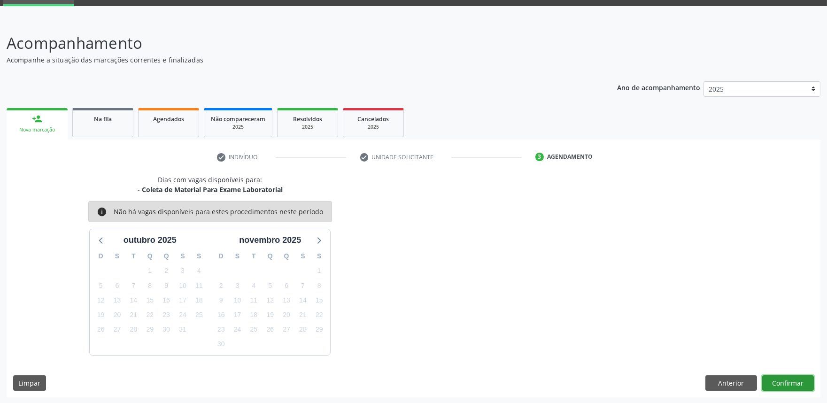
click at [787, 381] on button "Confirmar" at bounding box center [788, 383] width 52 height 16
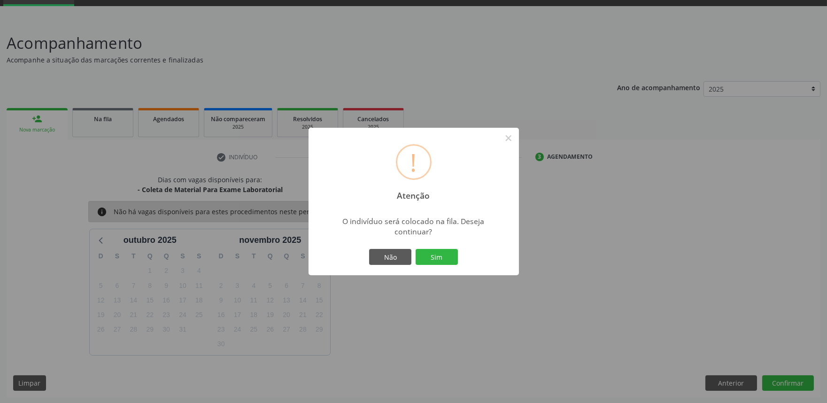
click at [416, 249] on button "Sim" at bounding box center [437, 257] width 42 height 16
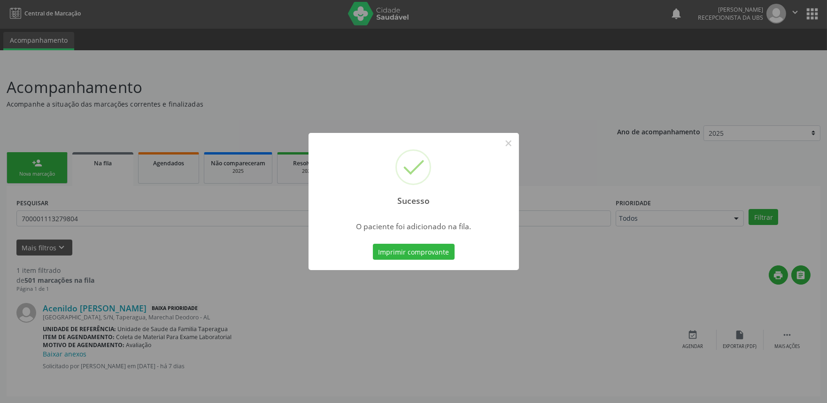
scroll to position [0, 0]
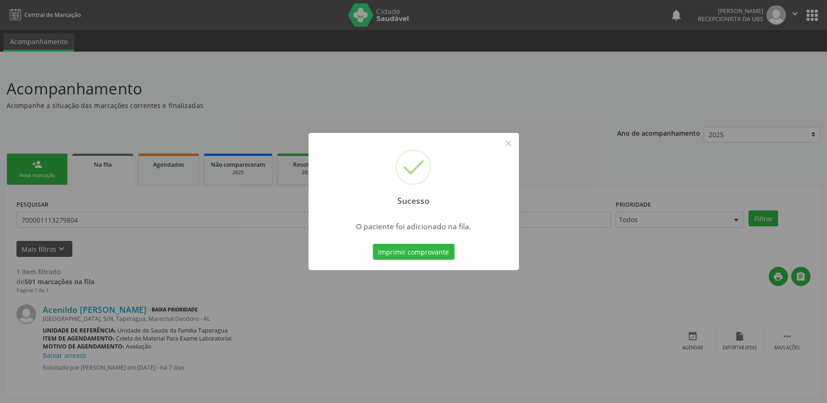
click at [629, 139] on div "Sucesso × O paciente foi adicionado na fila. Imprimir comprovante Cancel" at bounding box center [413, 201] width 827 height 403
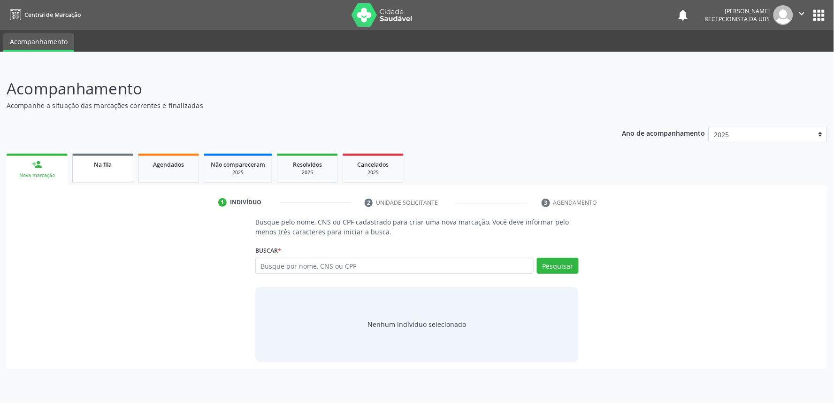
click at [113, 170] on link "Na fila" at bounding box center [102, 168] width 61 height 29
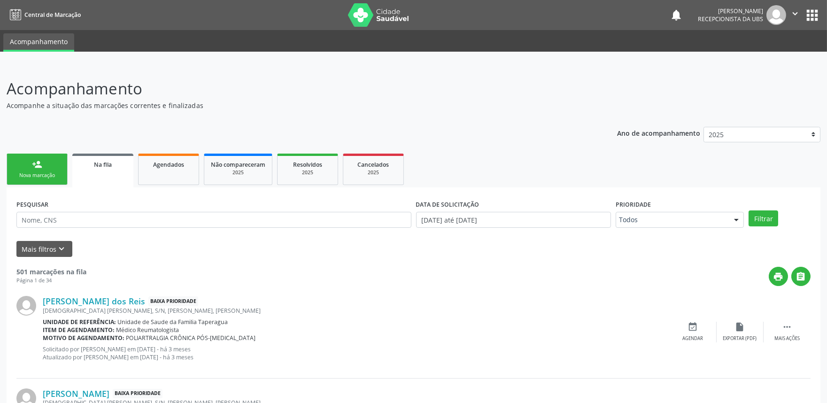
scroll to position [1228, 0]
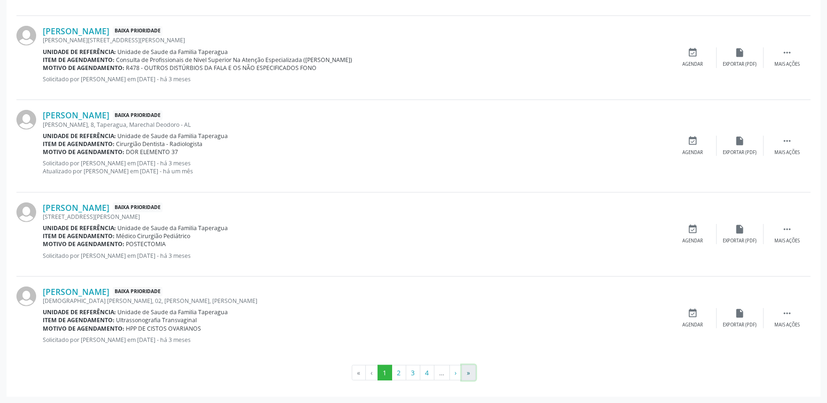
click at [466, 370] on button "»" at bounding box center [469, 373] width 14 height 16
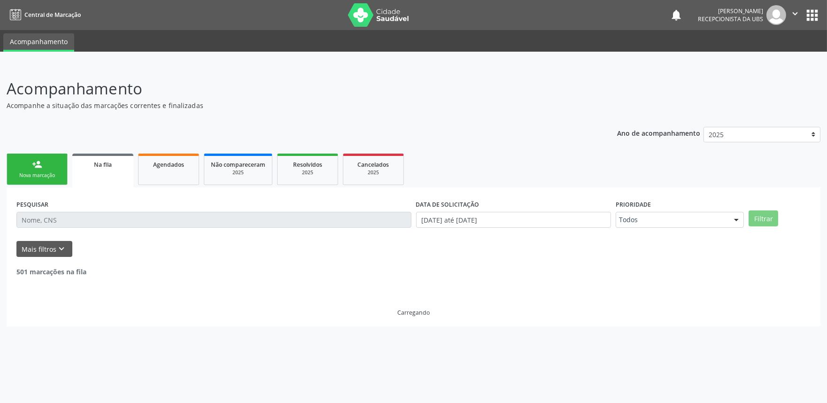
scroll to position [0, 0]
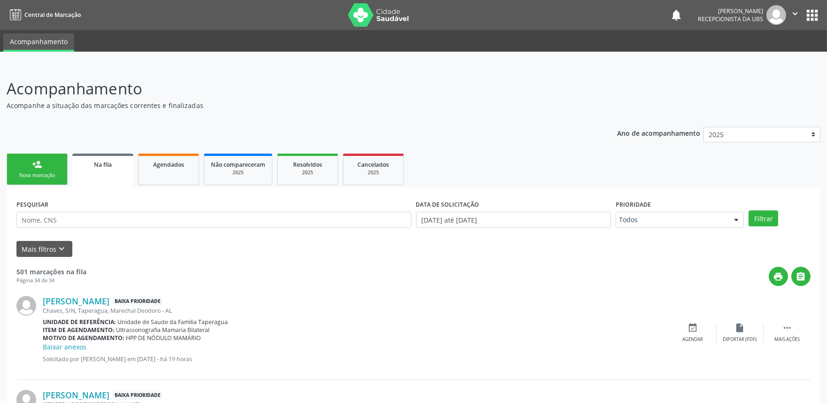
drag, startPoint x: 828, startPoint y: 121, endPoint x: 825, endPoint y: 310, distance: 189.3
click at [43, 162] on link "person_add Nova marcação" at bounding box center [37, 169] width 61 height 31
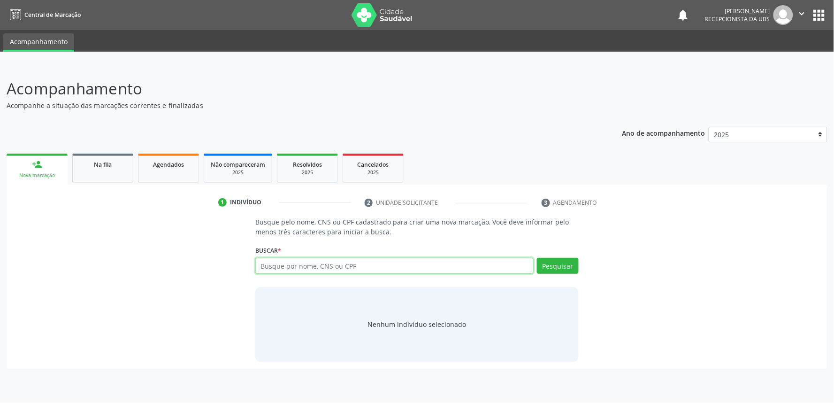
click at [304, 260] on input "text" at bounding box center [394, 266] width 278 height 16
paste input "704304554812698"
type input "704304554812698"
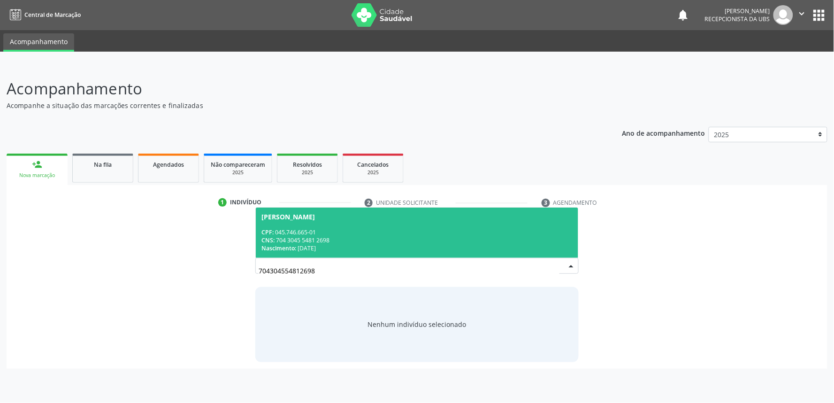
click at [331, 225] on span "[PERSON_NAME] CPF: 045.746.665-01 CNS: 704 3045 5481 2698 Nascimento: [DATE]" at bounding box center [417, 233] width 323 height 50
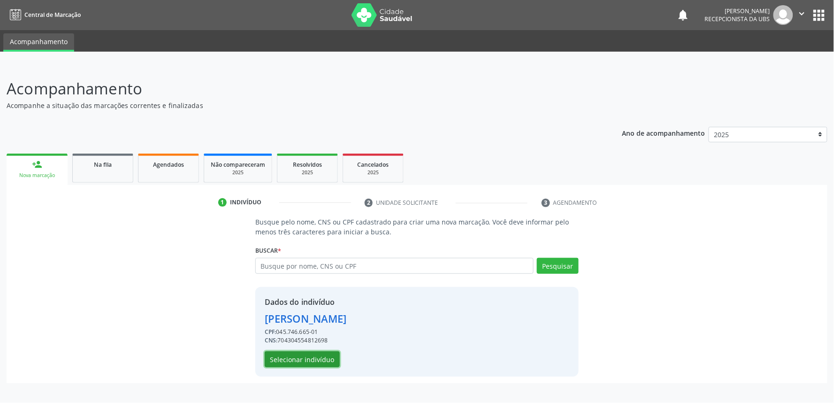
click at [318, 357] on button "Selecionar indivíduo" at bounding box center [302, 359] width 75 height 16
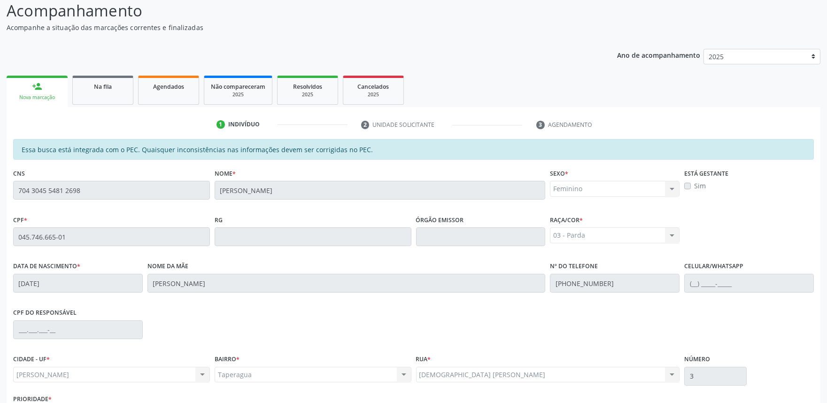
scroll to position [146, 0]
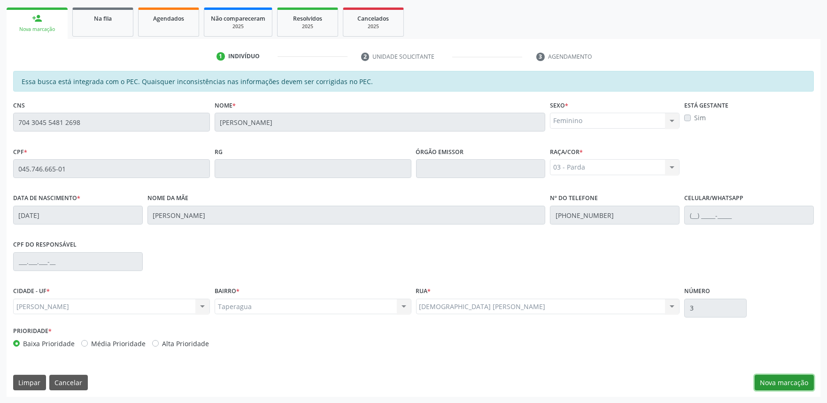
click at [777, 383] on button "Nova marcação" at bounding box center [784, 383] width 59 height 16
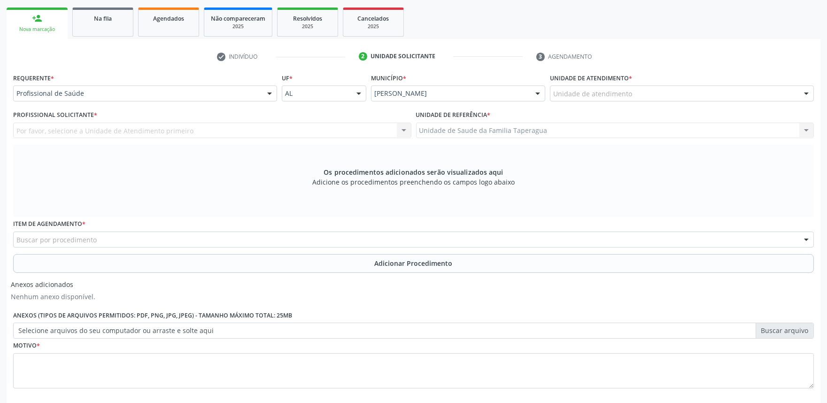
click at [653, 102] on div "Unidade de atendimento * Unidade de atendimento Aeronave Baron 58 Aeronave Cess…" at bounding box center [682, 89] width 269 height 37
click at [654, 95] on div "Unidade de atendimento" at bounding box center [682, 93] width 264 height 16
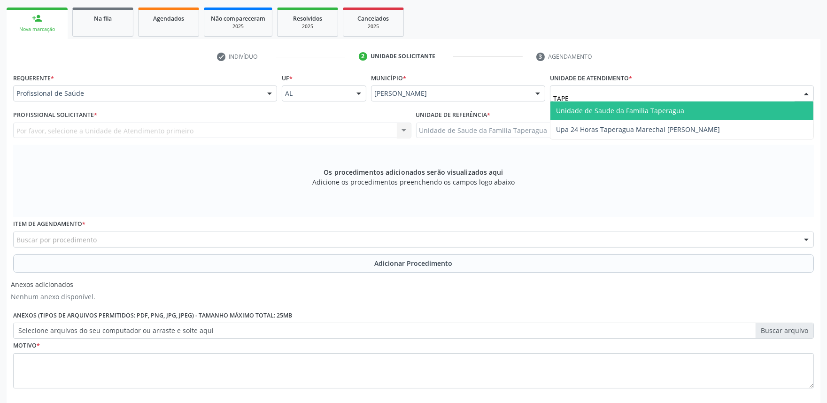
type input "TAPER"
click at [654, 106] on span "Unidade de Saude da Familia Taperagua" at bounding box center [620, 110] width 128 height 9
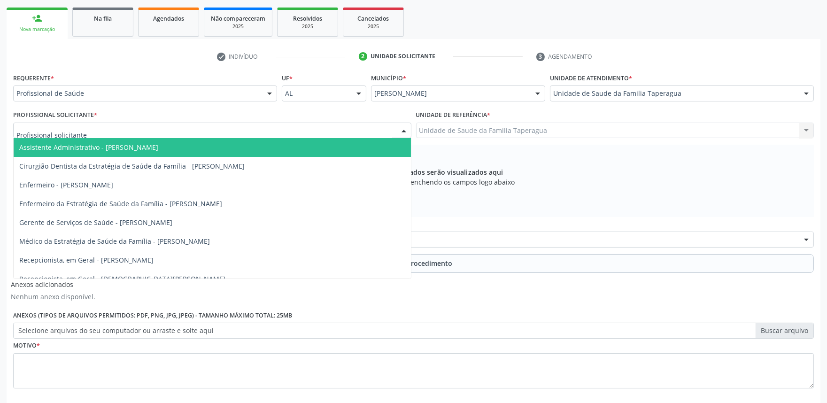
click at [242, 134] on div at bounding box center [212, 131] width 398 height 16
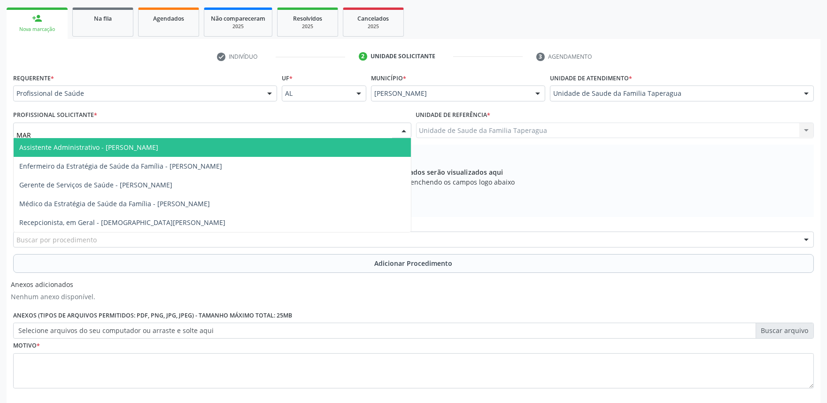
type input "MART"
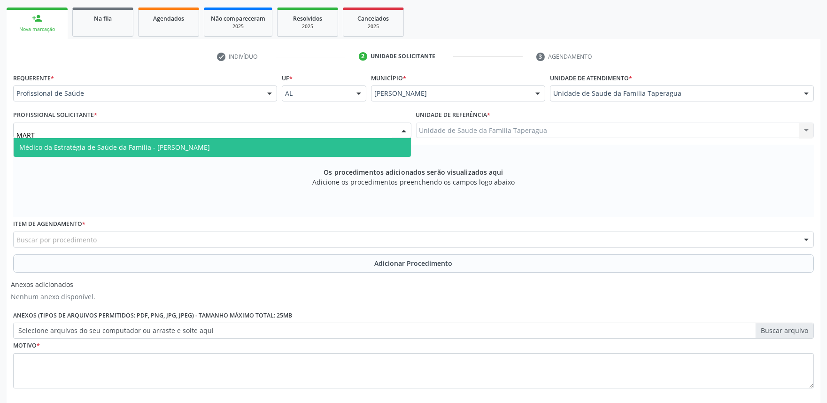
click at [242, 142] on span "Médico da Estratégia de Saúde da Família - [PERSON_NAME]" at bounding box center [212, 147] width 397 height 19
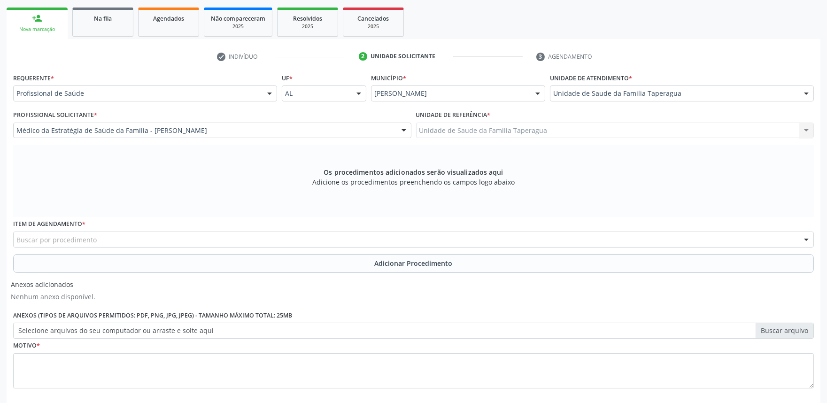
click at [204, 239] on div "Buscar por procedimento" at bounding box center [413, 240] width 801 height 16
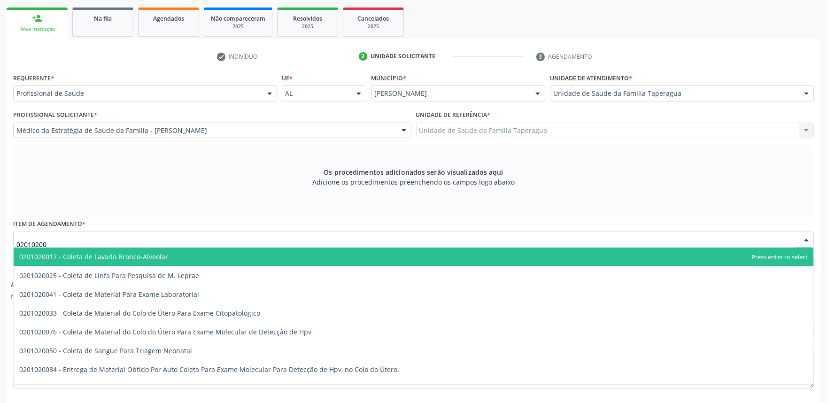
type input "020102004"
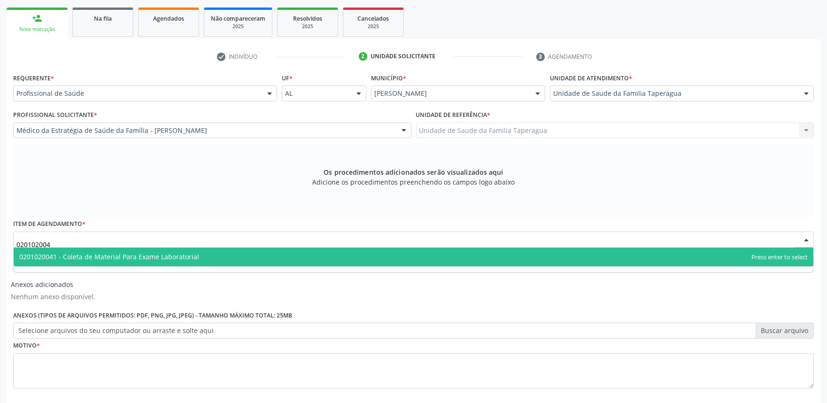
click at [204, 251] on span "0201020041 - Coleta de Material Para Exame Laboratorial" at bounding box center [414, 256] width 800 height 19
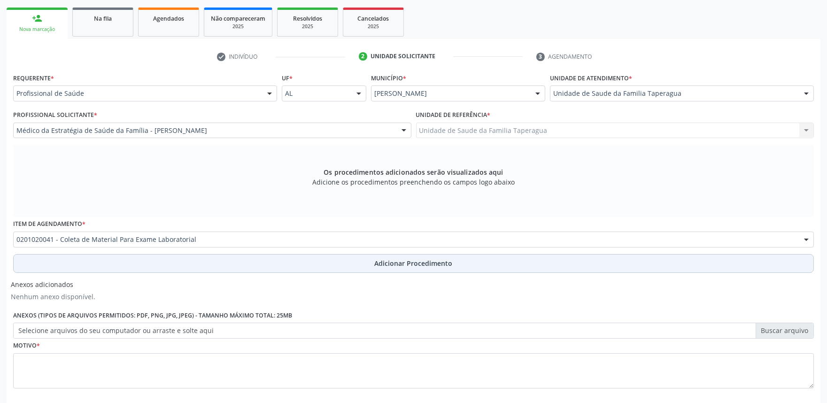
click at [216, 261] on button "Adicionar Procedimento" at bounding box center [413, 263] width 801 height 19
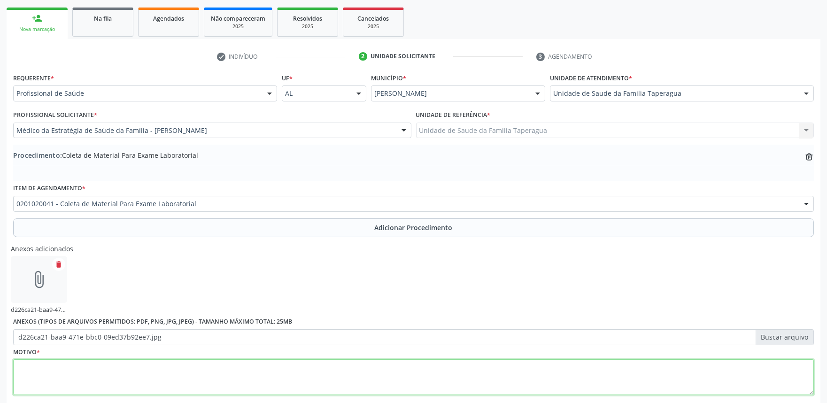
click at [286, 369] on textarea at bounding box center [413, 377] width 801 height 36
type textarea "5"
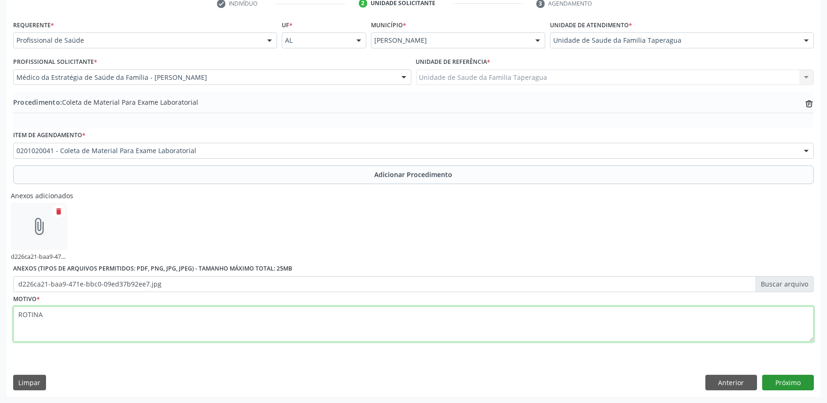
type textarea "ROTINA"
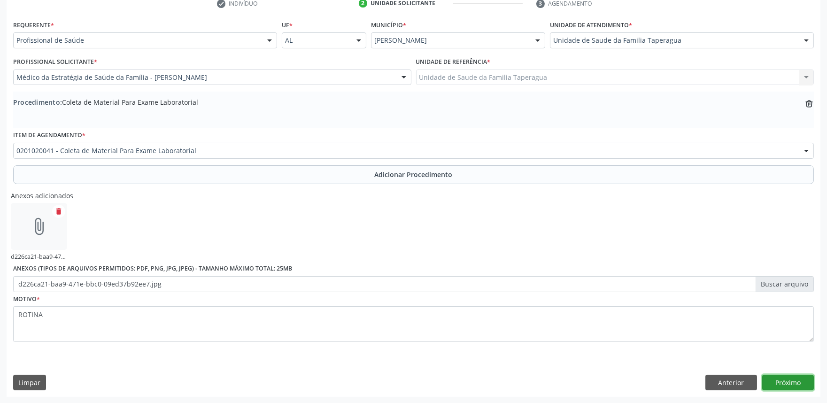
click at [790, 381] on button "Próximo" at bounding box center [788, 383] width 52 height 16
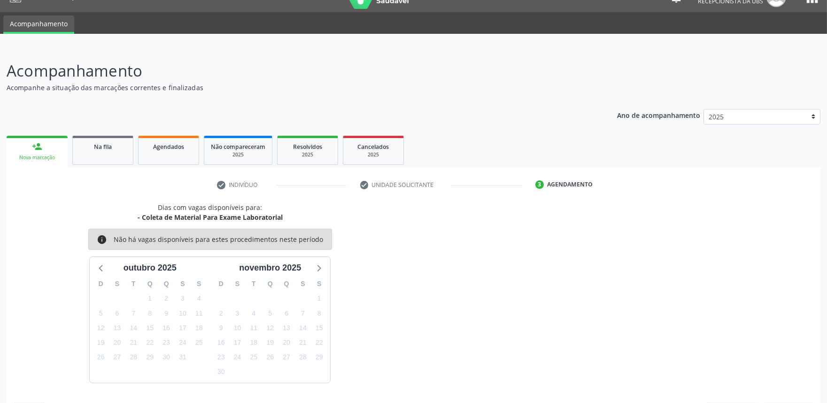
scroll to position [46, 0]
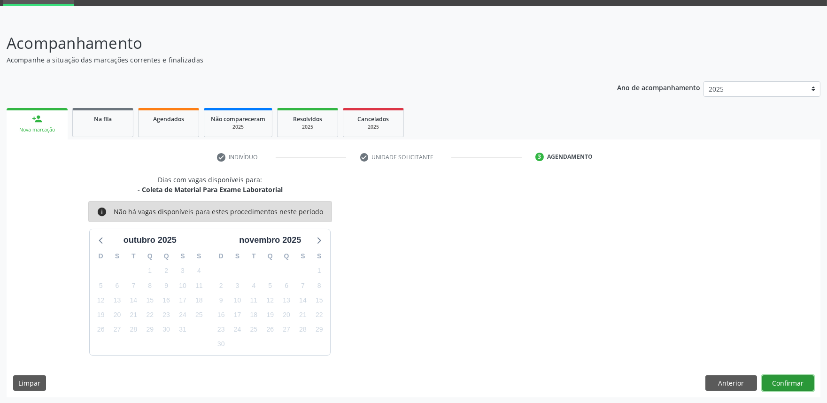
click at [792, 382] on button "Confirmar" at bounding box center [788, 383] width 52 height 16
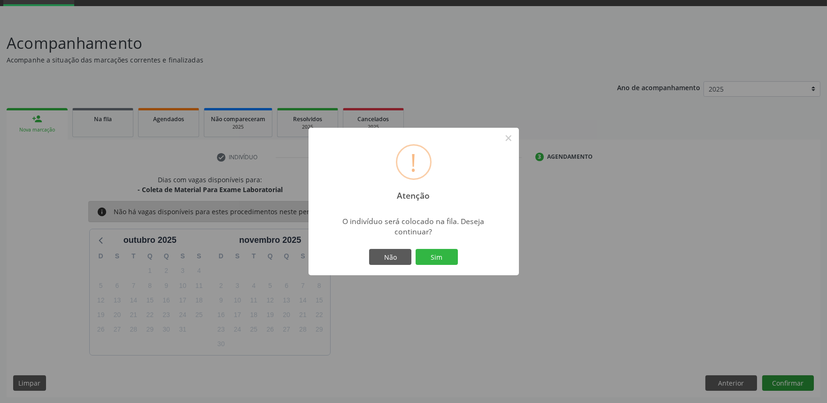
click at [416, 249] on button "Sim" at bounding box center [437, 257] width 42 height 16
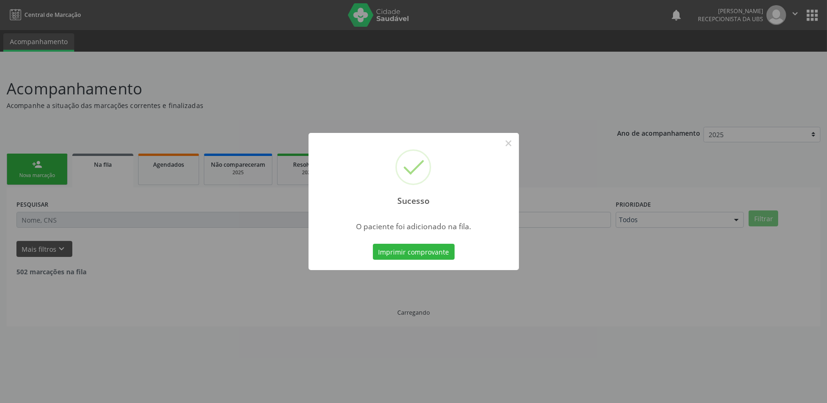
scroll to position [0, 0]
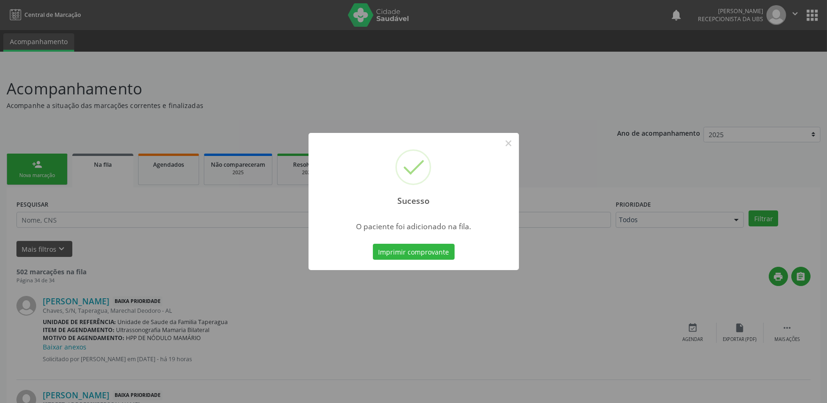
click at [587, 229] on div "Sucesso × O paciente foi adicionado na fila. Imprimir comprovante Cancel" at bounding box center [413, 201] width 827 height 403
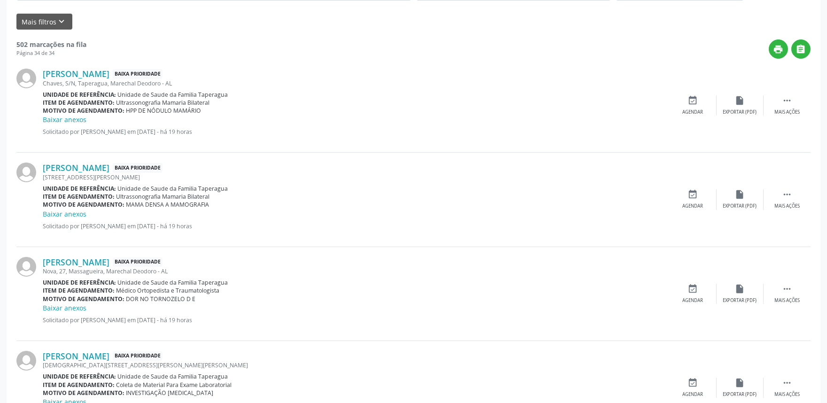
scroll to position [584, 0]
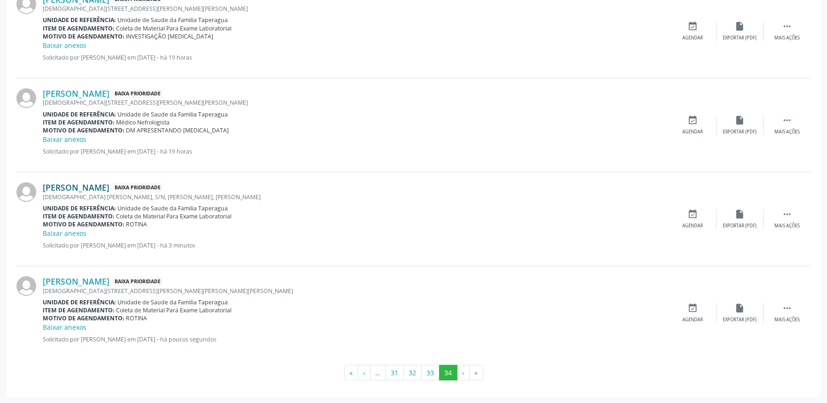
click at [109, 185] on link "[PERSON_NAME]" at bounding box center [76, 187] width 67 height 10
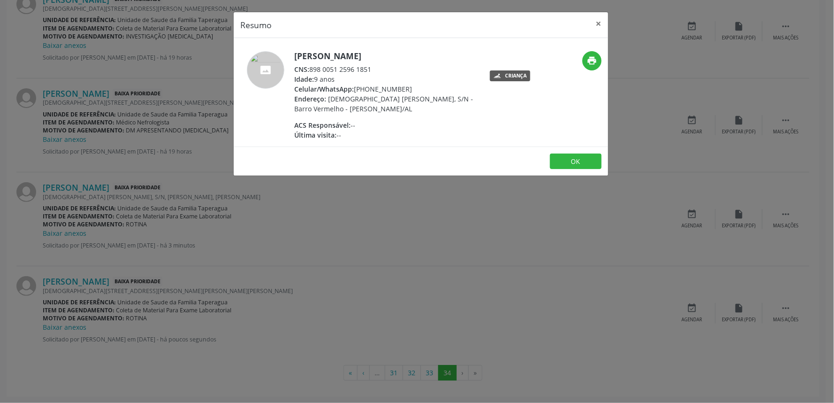
drag, startPoint x: 311, startPoint y: 68, endPoint x: 393, endPoint y: 72, distance: 81.8
click at [393, 72] on div "CNS: 898 0051 2596 1851" at bounding box center [385, 69] width 183 height 10
click at [179, 171] on div "Resumo × [PERSON_NAME] CNS: 898 0051 2596 1851 Idade: 9 anos Celular/WhatsApp: …" at bounding box center [417, 201] width 834 height 403
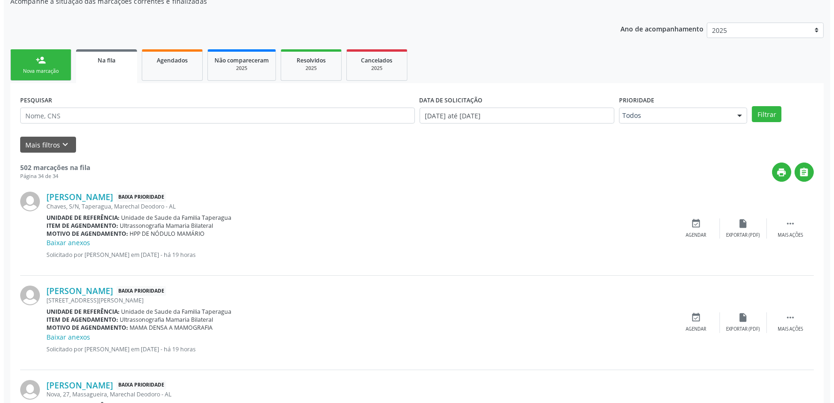
scroll to position [0, 0]
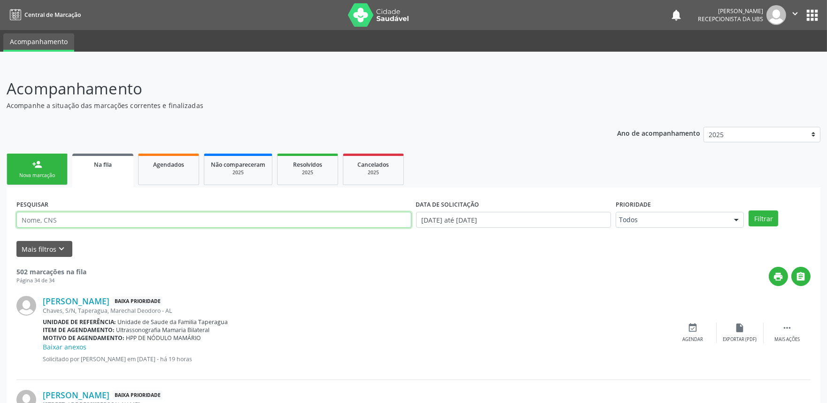
click at [163, 215] on input "text" at bounding box center [213, 220] width 395 height 16
paste input "704 6071 8300 1425"
click at [749, 210] on button "Filtrar" at bounding box center [764, 218] width 30 height 16
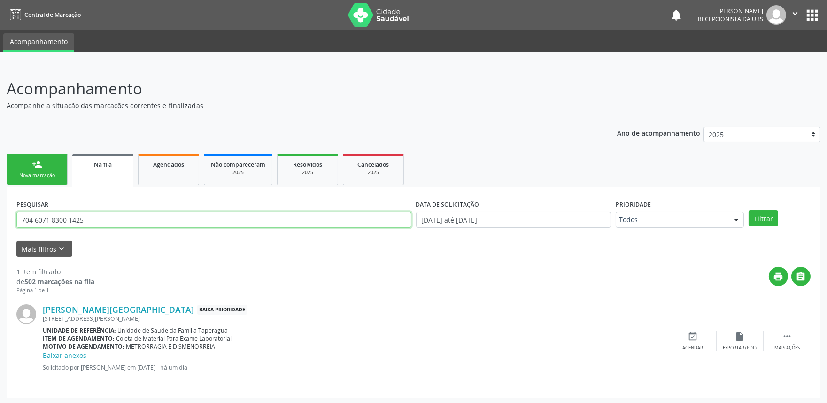
click at [270, 223] on input "704 6071 8300 1425" at bounding box center [213, 220] width 395 height 16
paste input "700001113279804"
click at [749, 210] on button "Filtrar" at bounding box center [764, 218] width 30 height 16
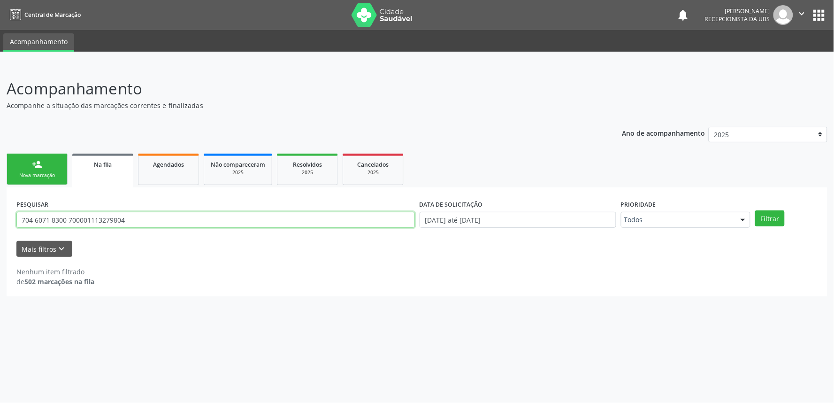
click at [263, 222] on input "704 6071 8300 700001113279804" at bounding box center [215, 220] width 399 height 16
paste input "304554812698"
click at [756, 210] on button "Filtrar" at bounding box center [771, 218] width 30 height 16
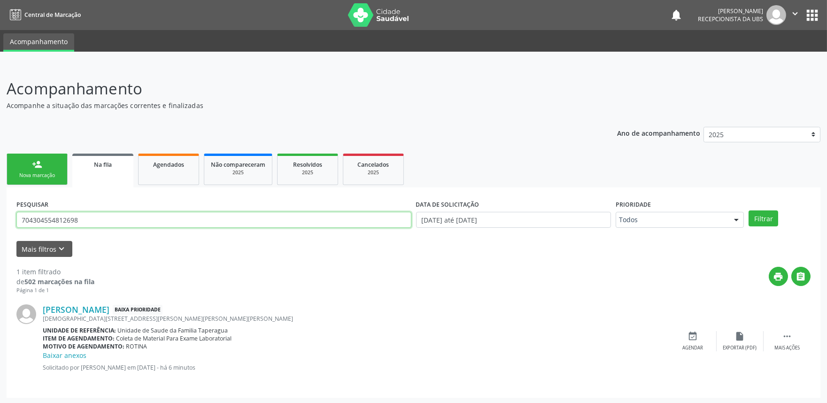
click at [269, 215] on input "704304554812698" at bounding box center [213, 220] width 395 height 16
paste input "0001113279804"
click at [749, 210] on button "Filtrar" at bounding box center [764, 218] width 30 height 16
click at [265, 218] on input "700001113279804" at bounding box center [213, 220] width 395 height 16
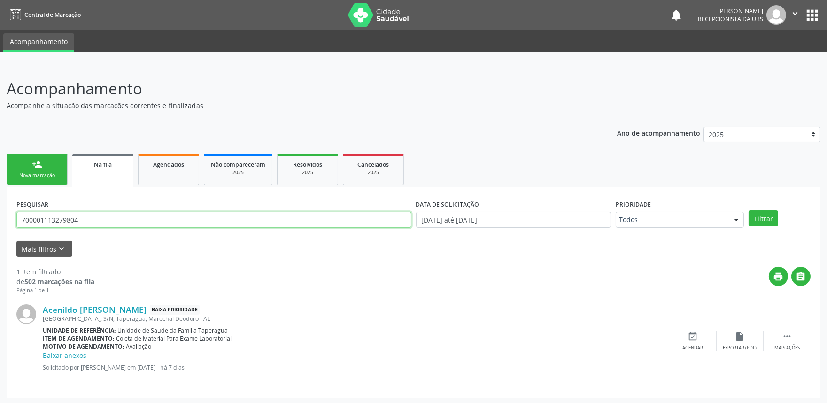
click at [265, 218] on input "700001113279804" at bounding box center [213, 220] width 395 height 16
paste input "8706168762993"
click at [749, 210] on button "Filtrar" at bounding box center [764, 218] width 30 height 16
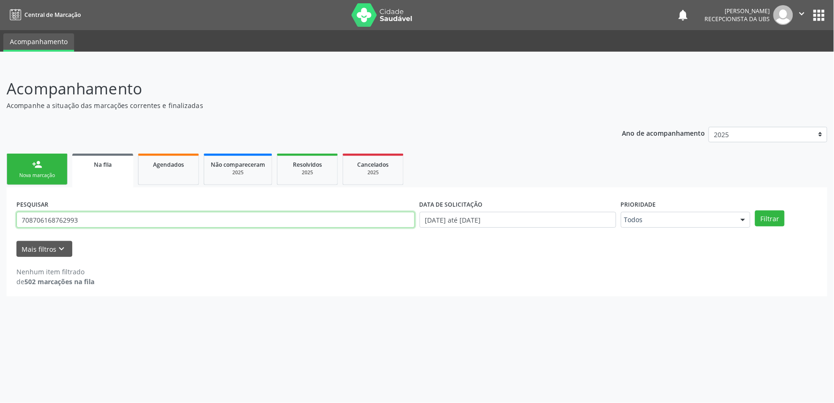
click at [266, 220] on input "708706168762993" at bounding box center [215, 220] width 399 height 16
paste input "0803913674087"
type input "700803913674087"
click at [756, 210] on button "Filtrar" at bounding box center [771, 218] width 30 height 16
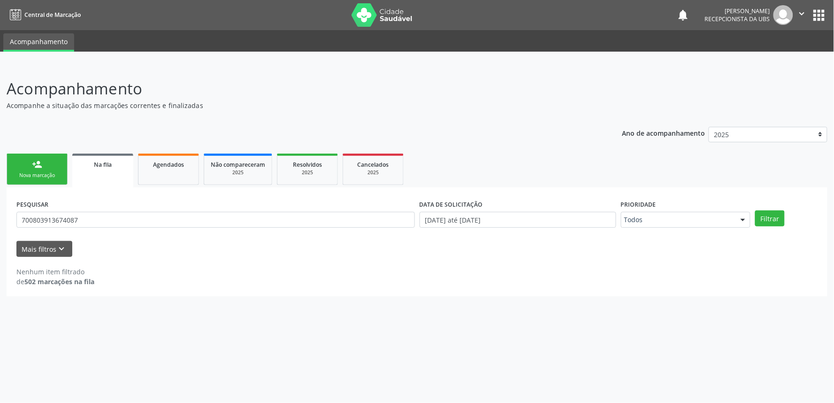
click at [316, 210] on div "PESQUISAR 700803913674087" at bounding box center [215, 215] width 403 height 37
click at [316, 214] on input "700803913674087" at bounding box center [215, 220] width 399 height 16
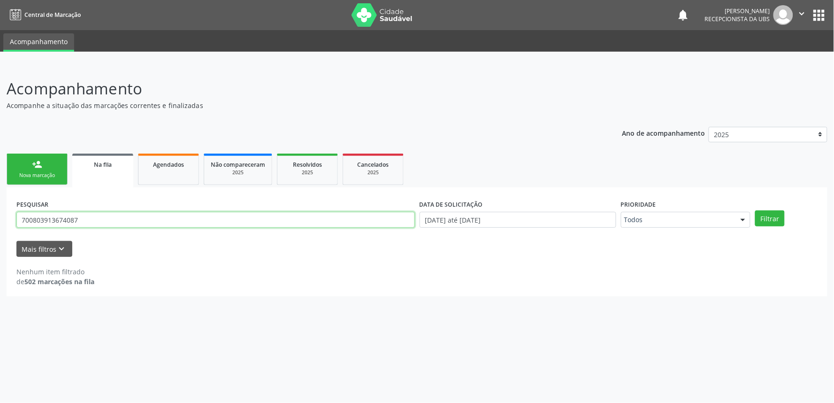
click at [756, 210] on button "Filtrar" at bounding box center [771, 218] width 30 height 16
